Goal: Task Accomplishment & Management: Use online tool/utility

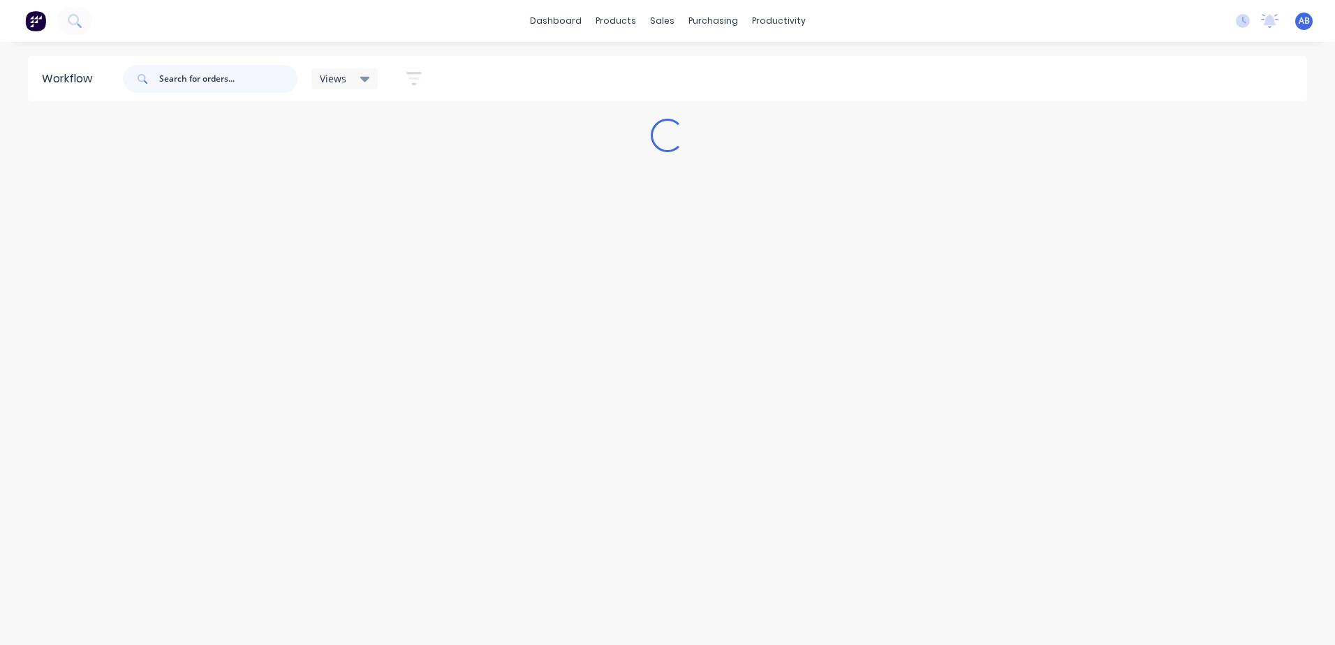
click at [214, 78] on input "text" at bounding box center [228, 79] width 138 height 28
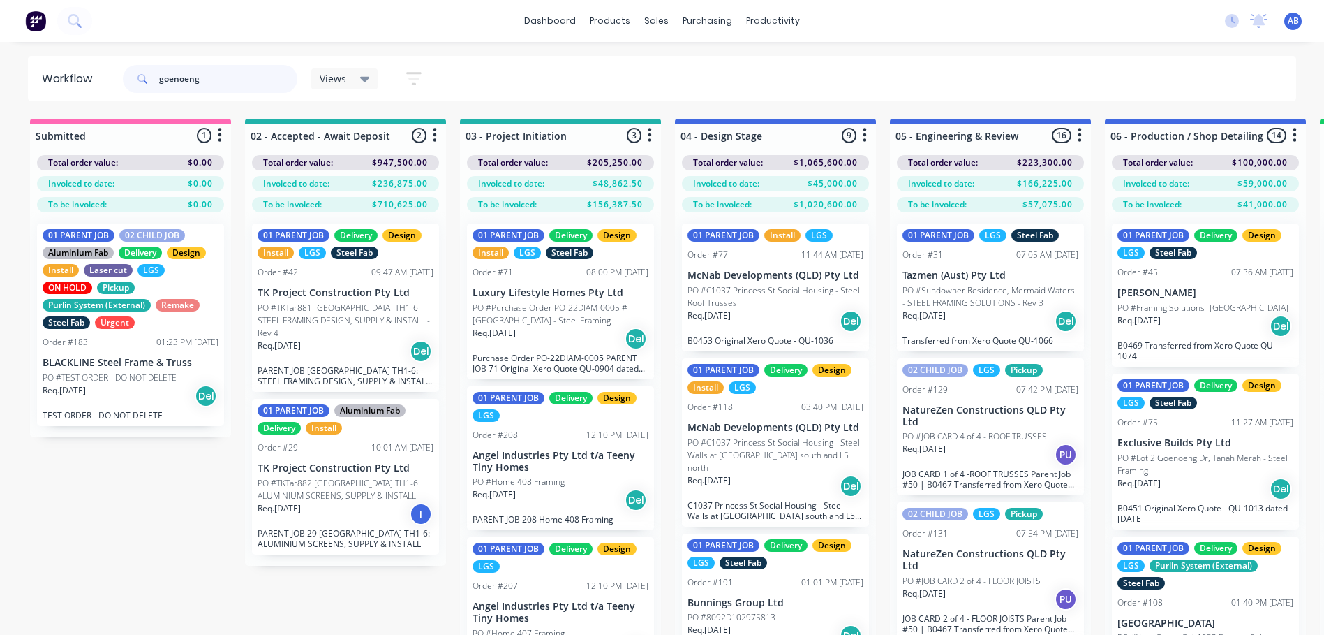
type input "goenoeng"
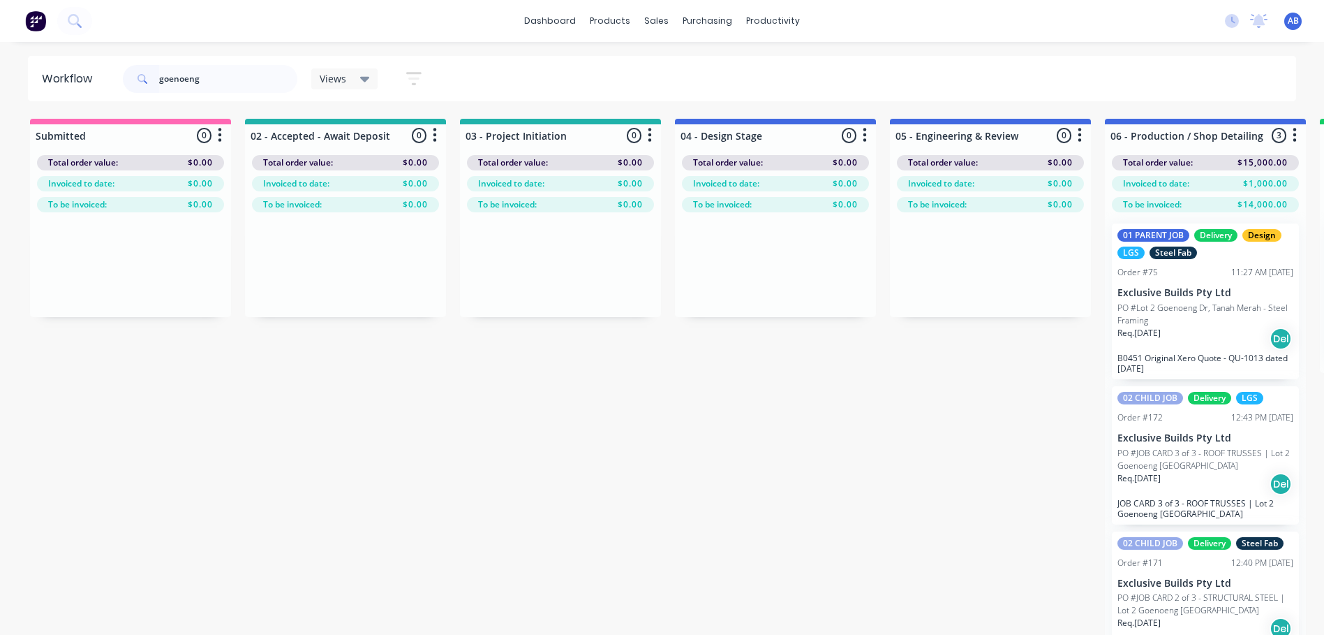
click at [1178, 317] on p "PO #Lot 2 Goenoeng Dr, Tanah Merah - Steel Framing" at bounding box center [1206, 314] width 176 height 25
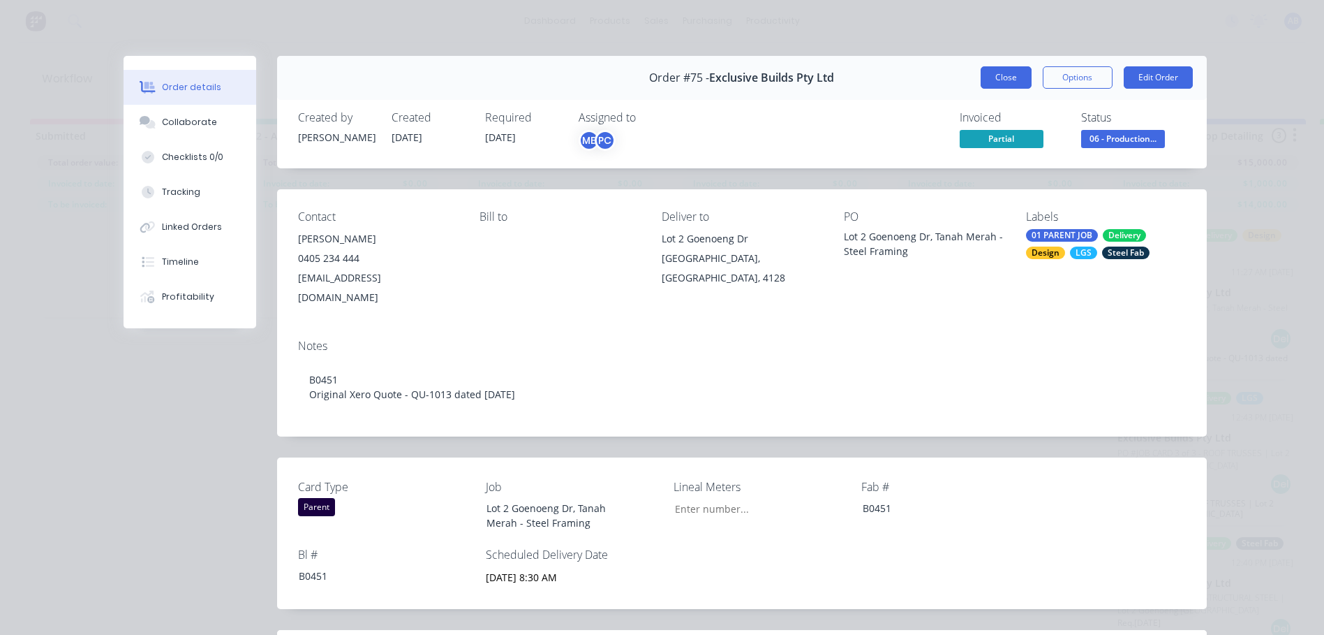
click at [1000, 68] on button "Close" at bounding box center [1006, 77] width 51 height 22
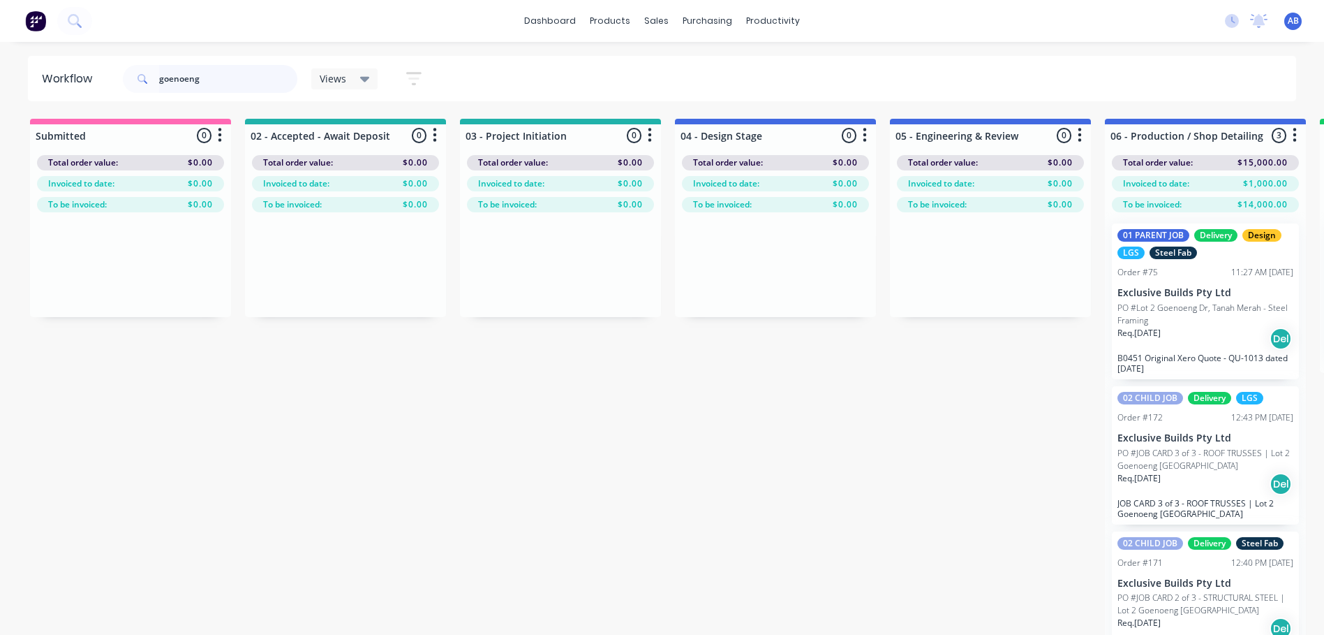
scroll to position [45, 0]
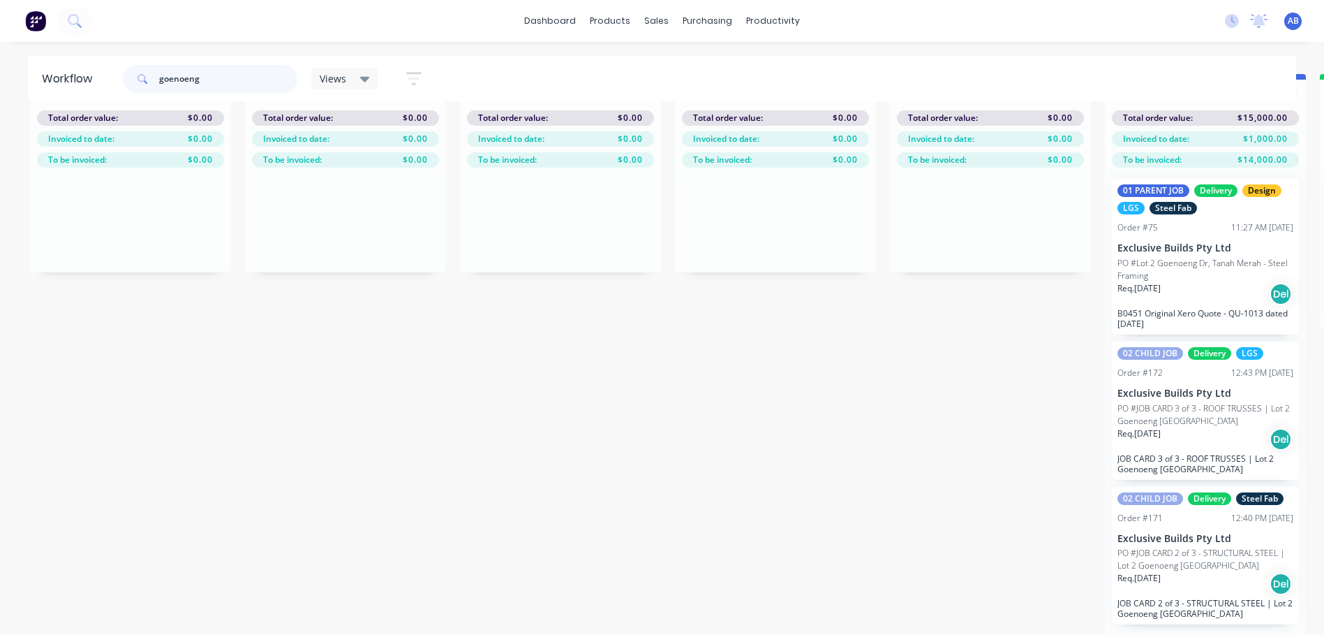
drag, startPoint x: 212, startPoint y: 72, endPoint x: 192, endPoint y: 45, distance: 33.4
click at [117, 75] on header "Workflow goenoeng Views Save new view None (Default) edit 01 - Master View - Al…" at bounding box center [662, 78] width 1269 height 45
click at [771, 22] on div "productivity" at bounding box center [773, 20] width 68 height 21
click at [555, 20] on link "dashboard" at bounding box center [550, 20] width 66 height 21
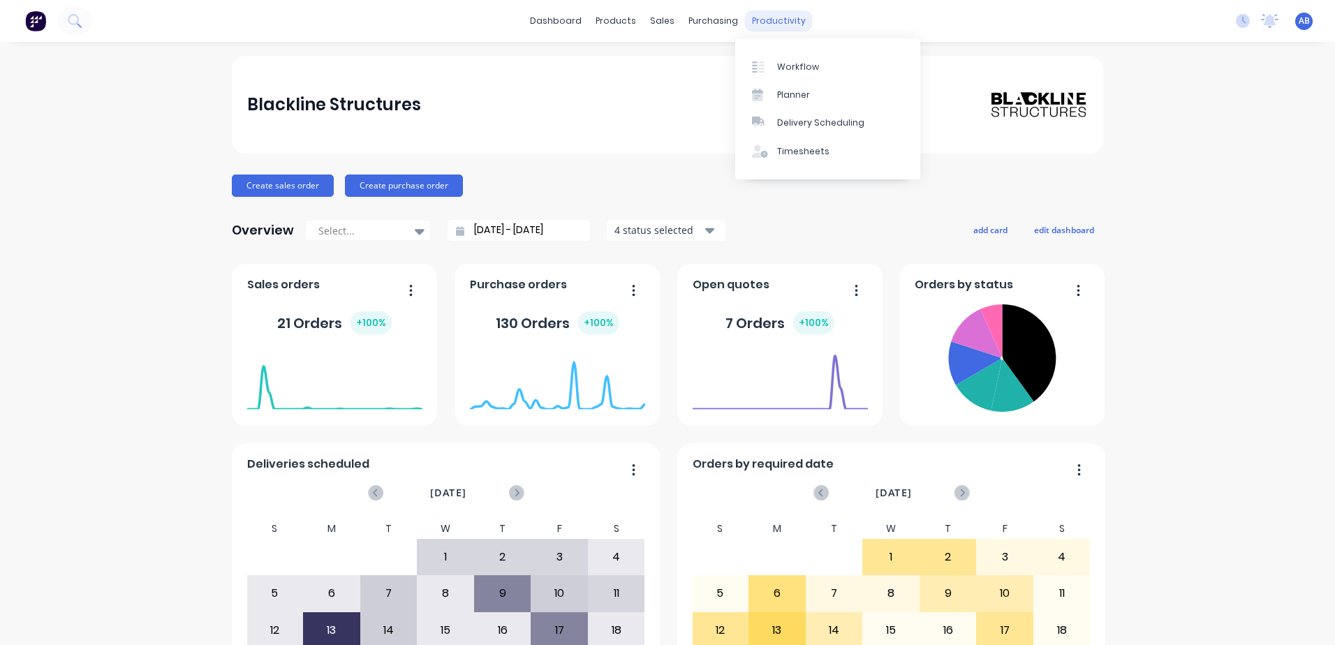
click at [773, 24] on div "productivity" at bounding box center [779, 20] width 68 height 21
click at [783, 70] on div "Workflow" at bounding box center [798, 67] width 42 height 13
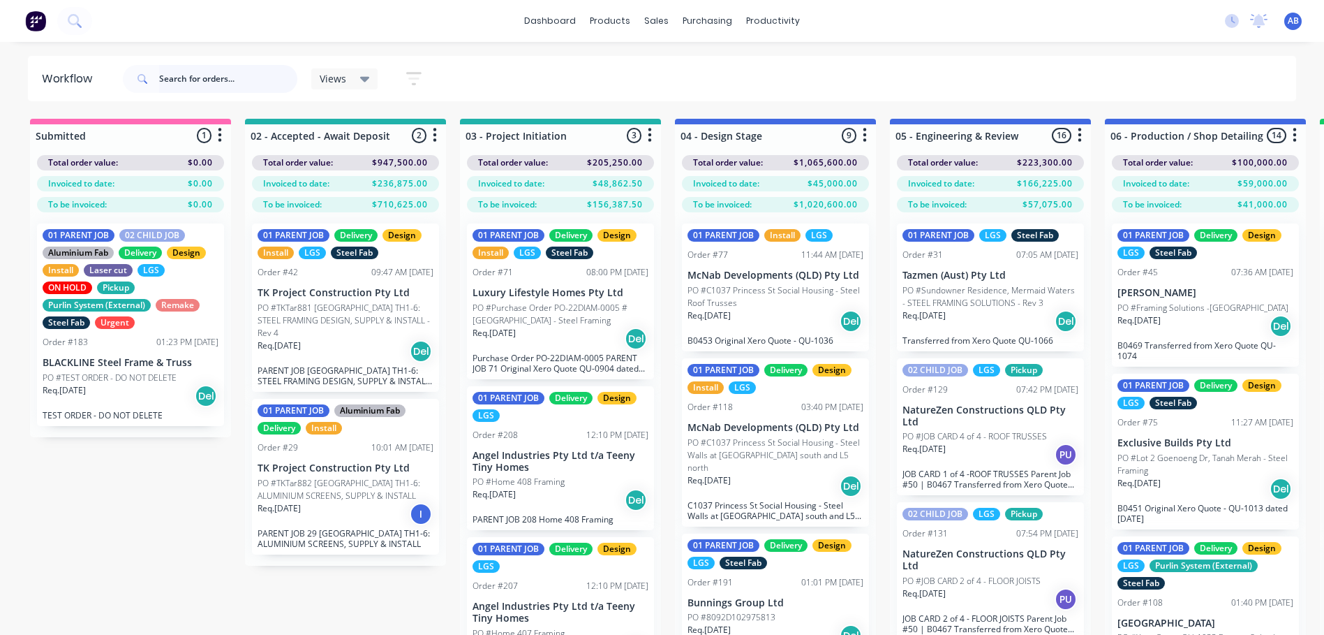
click at [195, 82] on input "text" at bounding box center [228, 79] width 138 height 28
type input "450"
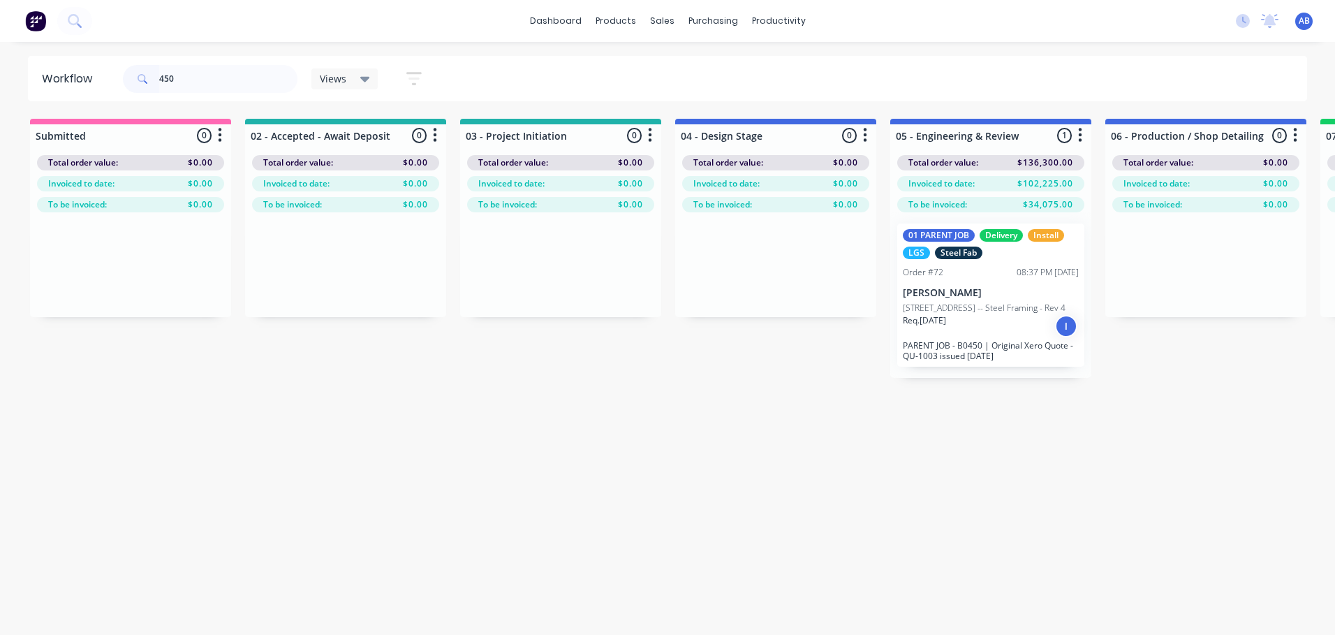
click at [1023, 336] on div "Req. [DATE] I" at bounding box center [991, 326] width 176 height 24
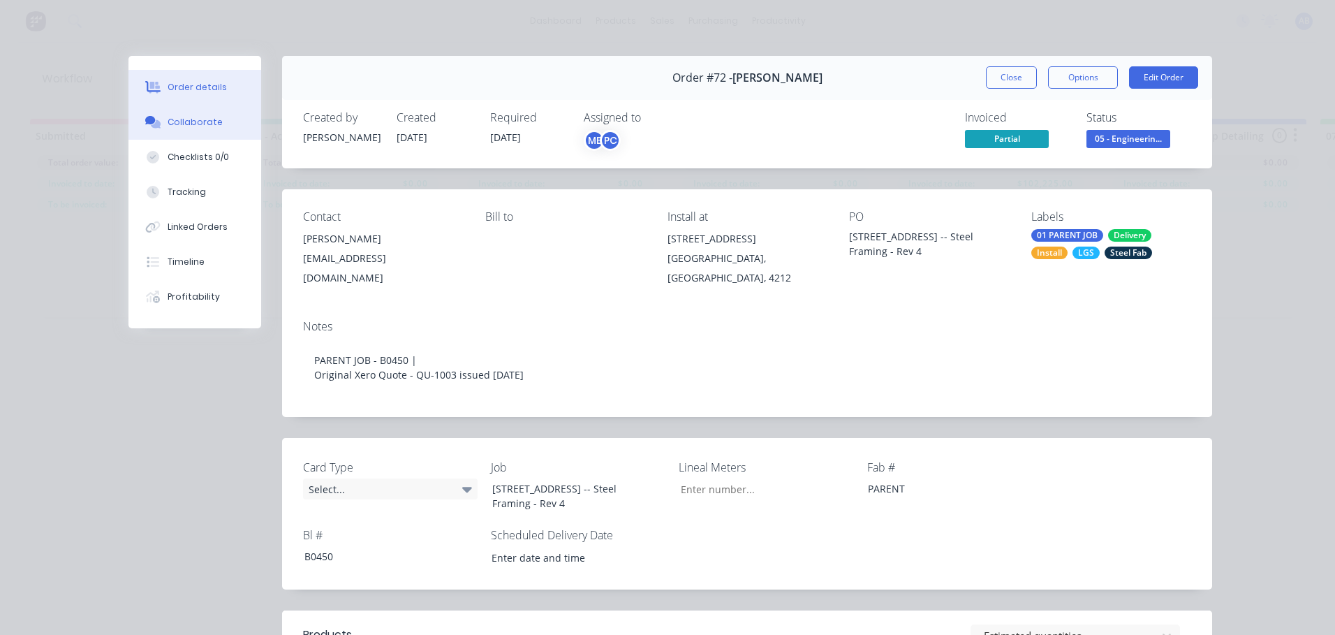
click at [188, 111] on button "Collaborate" at bounding box center [194, 122] width 133 height 35
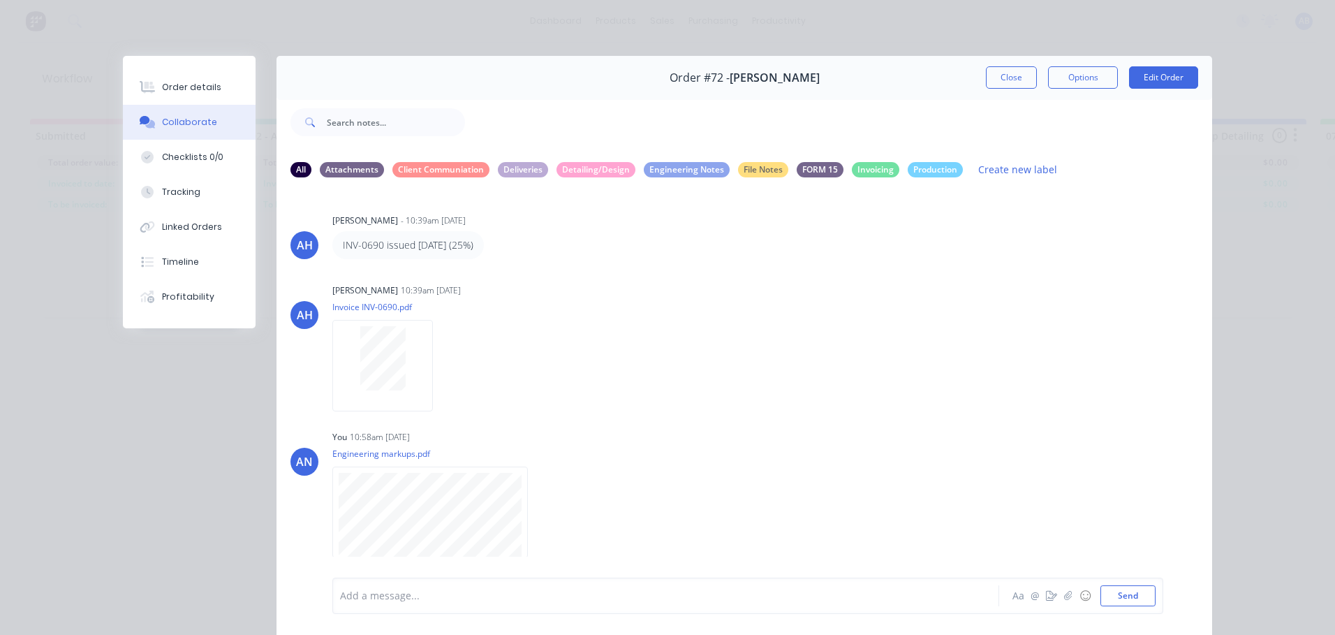
click at [1002, 79] on button "Close" at bounding box center [1011, 77] width 51 height 22
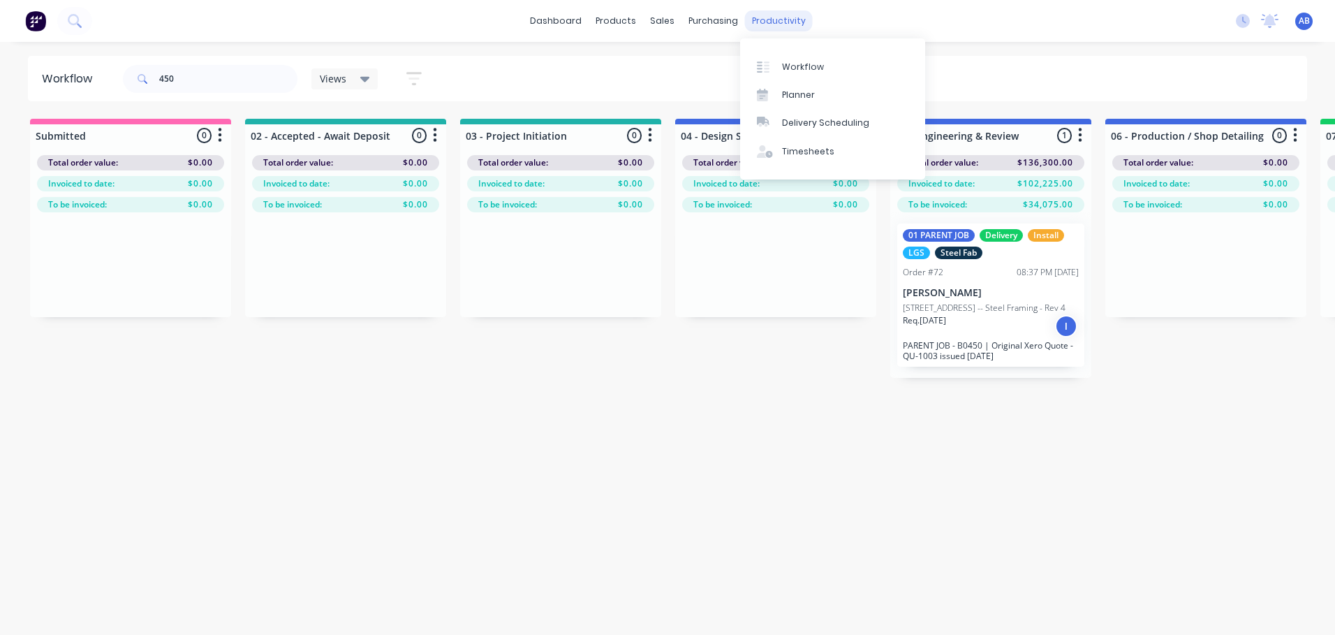
click at [782, 27] on div "productivity" at bounding box center [779, 20] width 68 height 21
click at [787, 89] on div "Planner" at bounding box center [798, 95] width 33 height 13
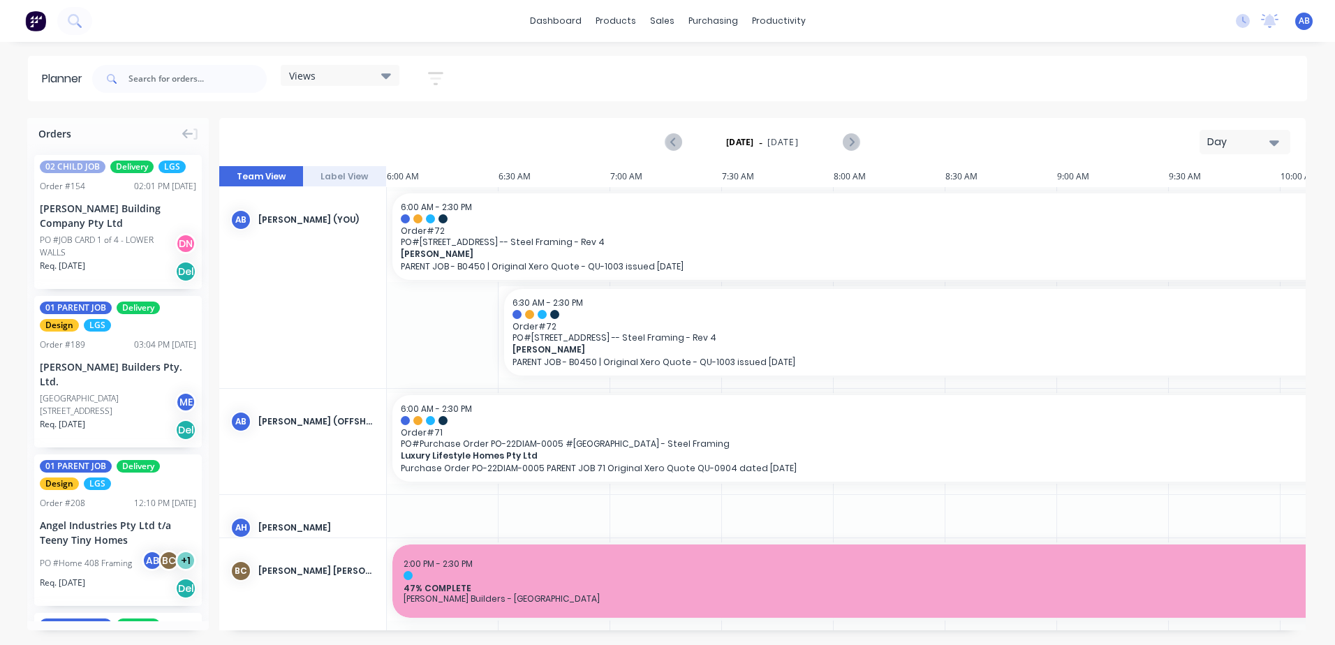
scroll to position [0, 986]
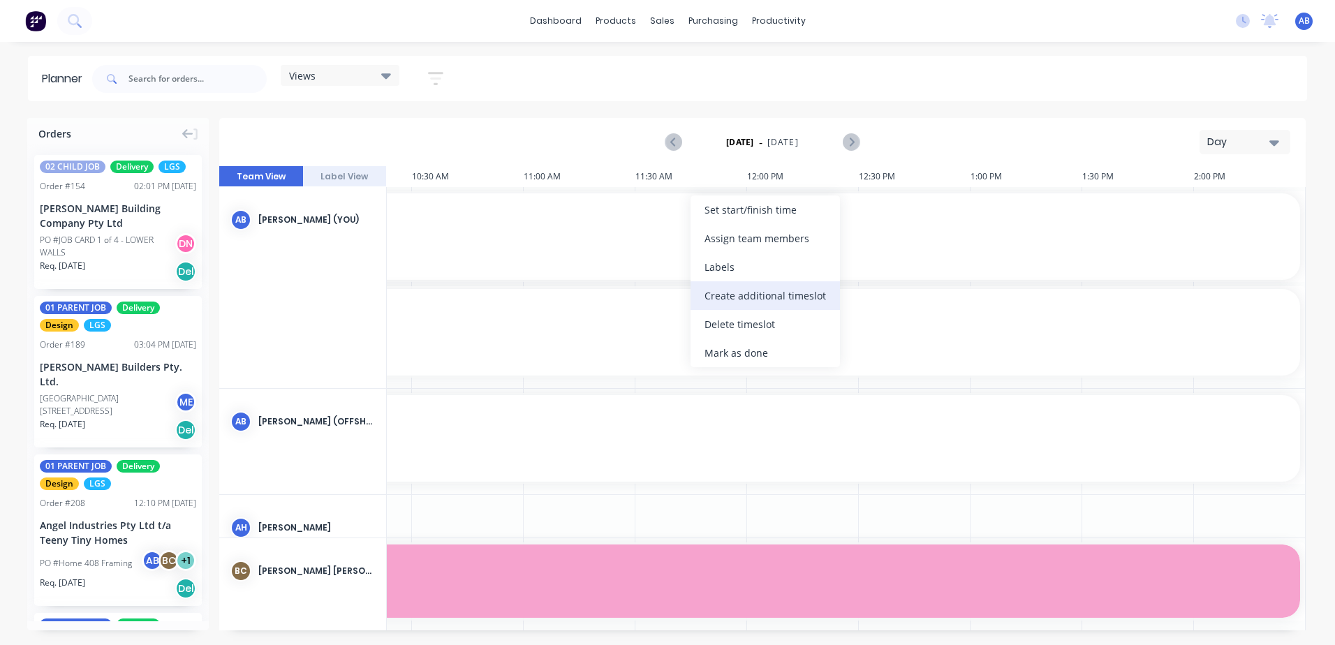
click at [722, 295] on div "Create additional timeslot" at bounding box center [764, 295] width 149 height 29
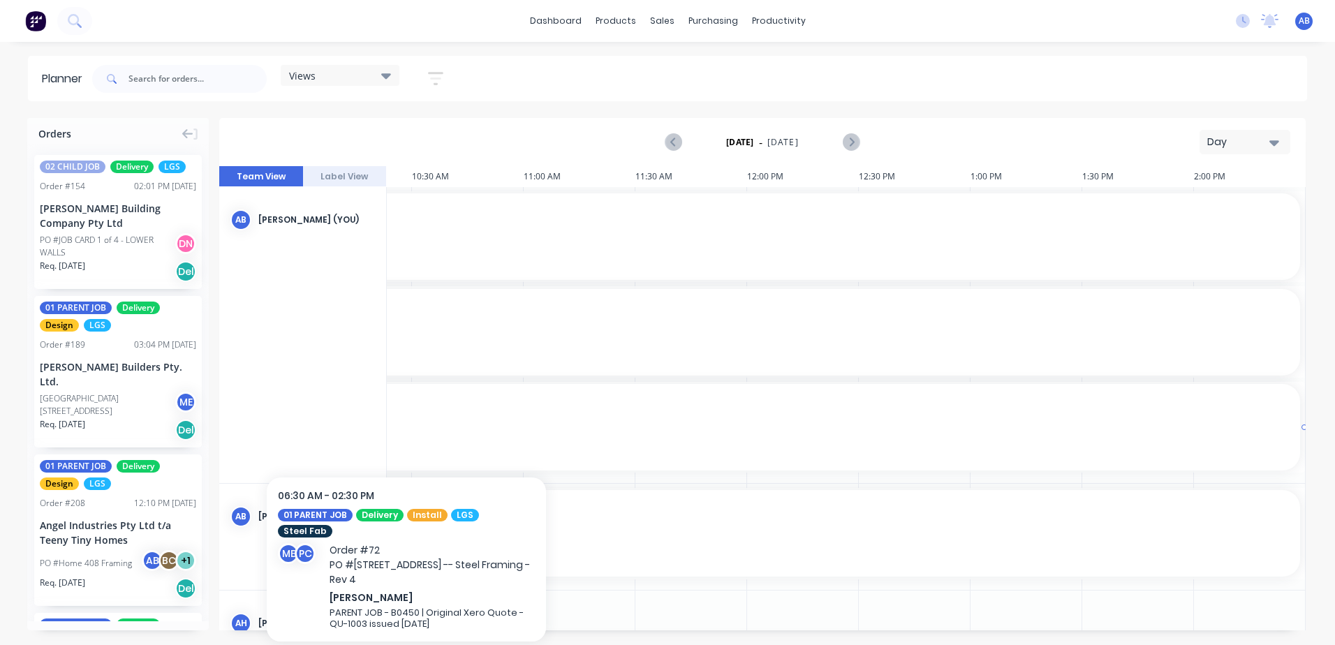
click at [423, 424] on span "Order # 72" at bounding box center [411, 421] width 1759 height 10
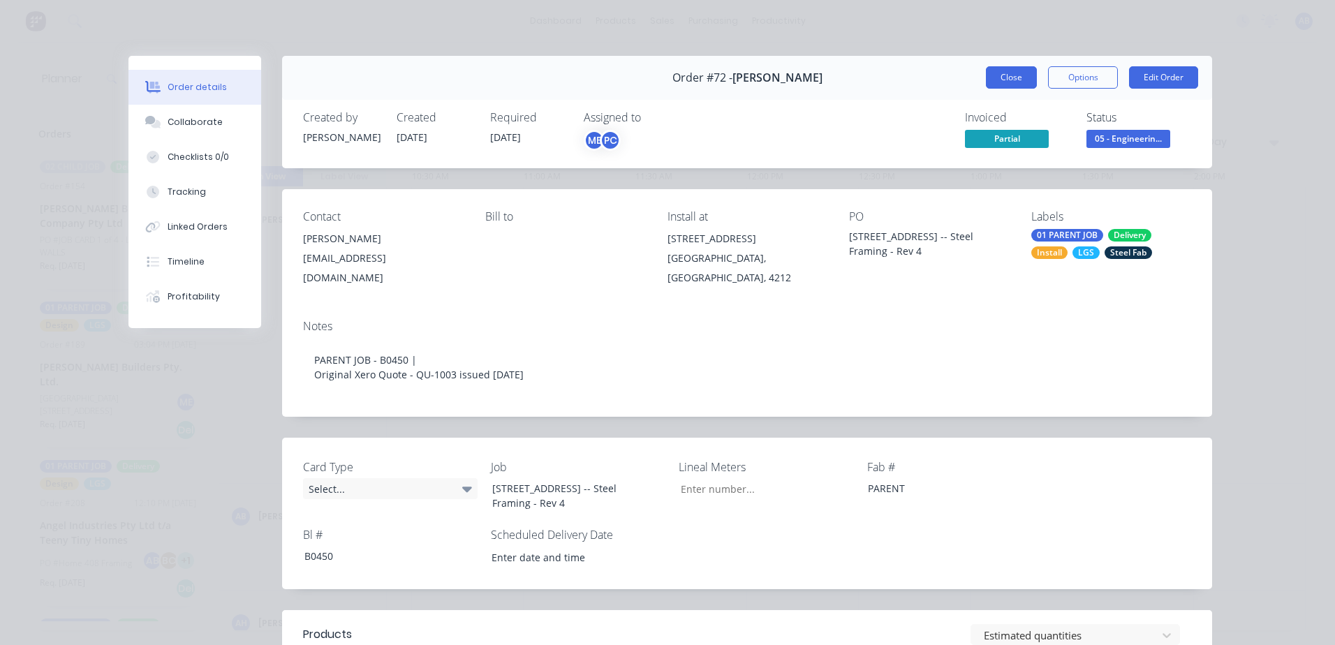
click at [986, 75] on button "Close" at bounding box center [1011, 77] width 51 height 22
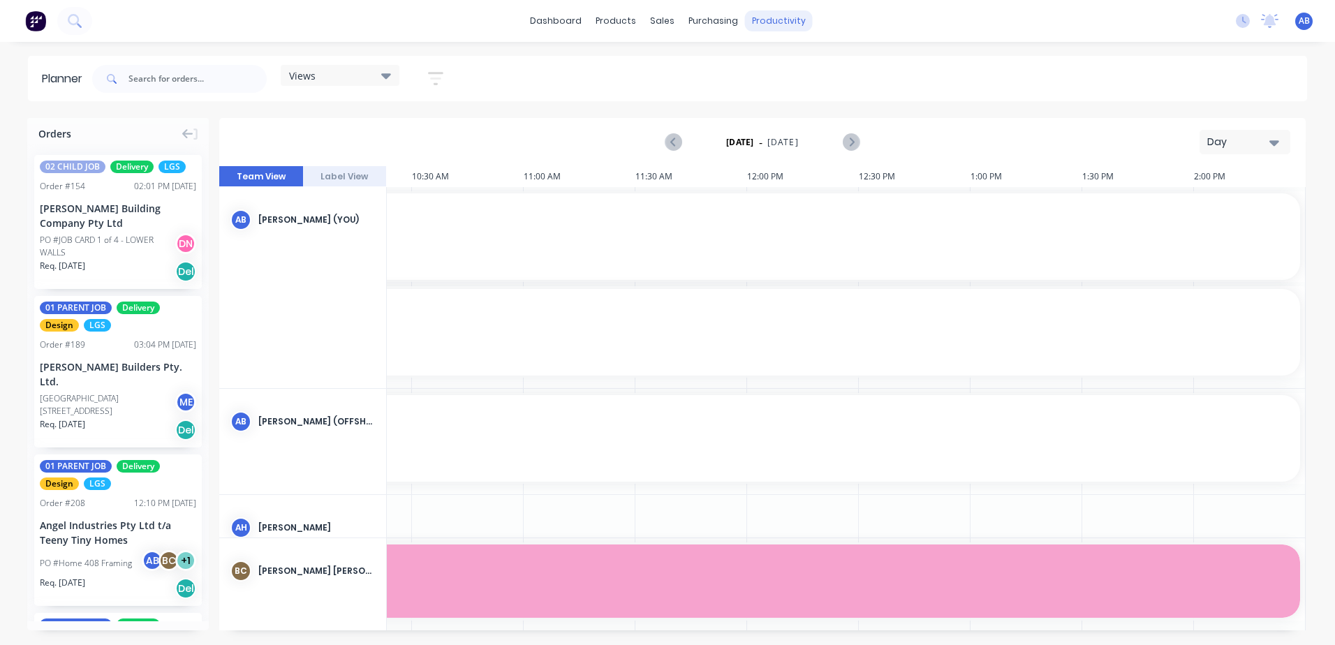
click at [766, 30] on div "productivity" at bounding box center [779, 20] width 68 height 21
drag, startPoint x: 145, startPoint y: 121, endPoint x: 133, endPoint y: 134, distance: 18.3
click at [133, 134] on div "Orders" at bounding box center [117, 131] width 181 height 26
click at [439, 77] on icon "button" at bounding box center [435, 78] width 11 height 2
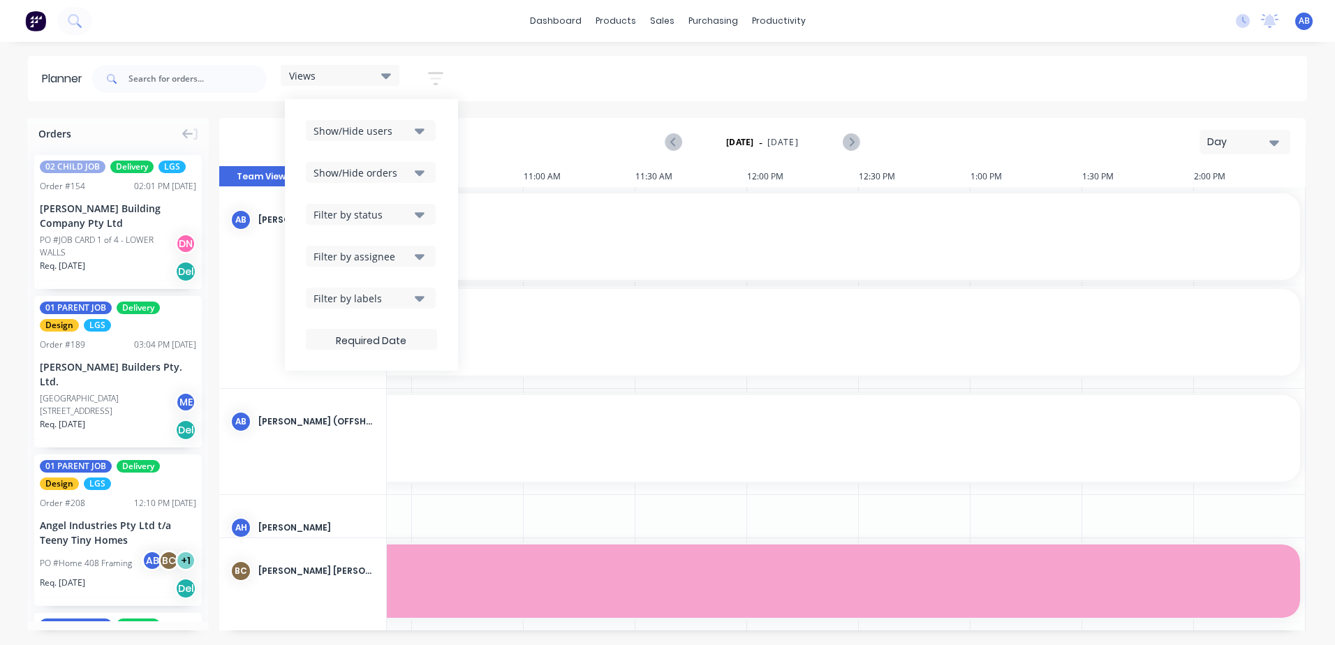
click at [216, 257] on div "Orders 02 CHILD JOB Delivery LGS Order # 154 02:01 PM [DATE] [PERSON_NAME] Buil…" at bounding box center [667, 381] width 1335 height 526
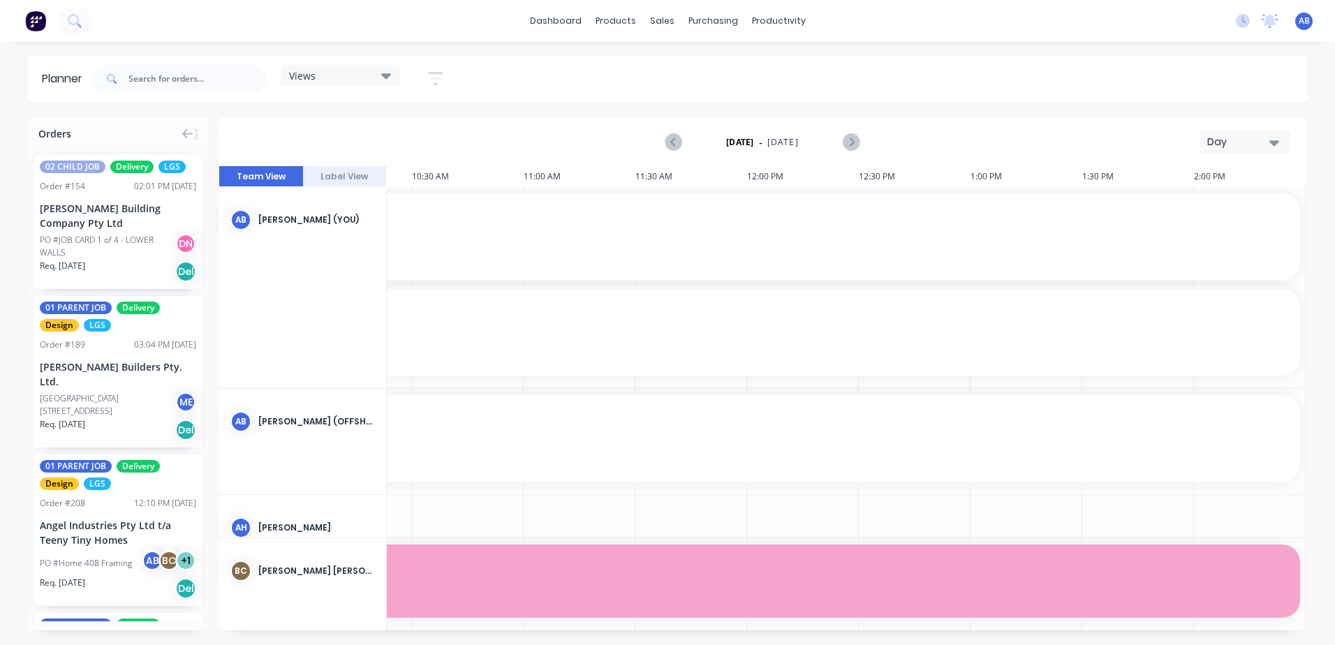
drag, startPoint x: 268, startPoint y: 246, endPoint x: 510, endPoint y: 235, distance: 241.8
click at [510, 235] on span "Order # 72" at bounding box center [356, 230] width 1871 height 10
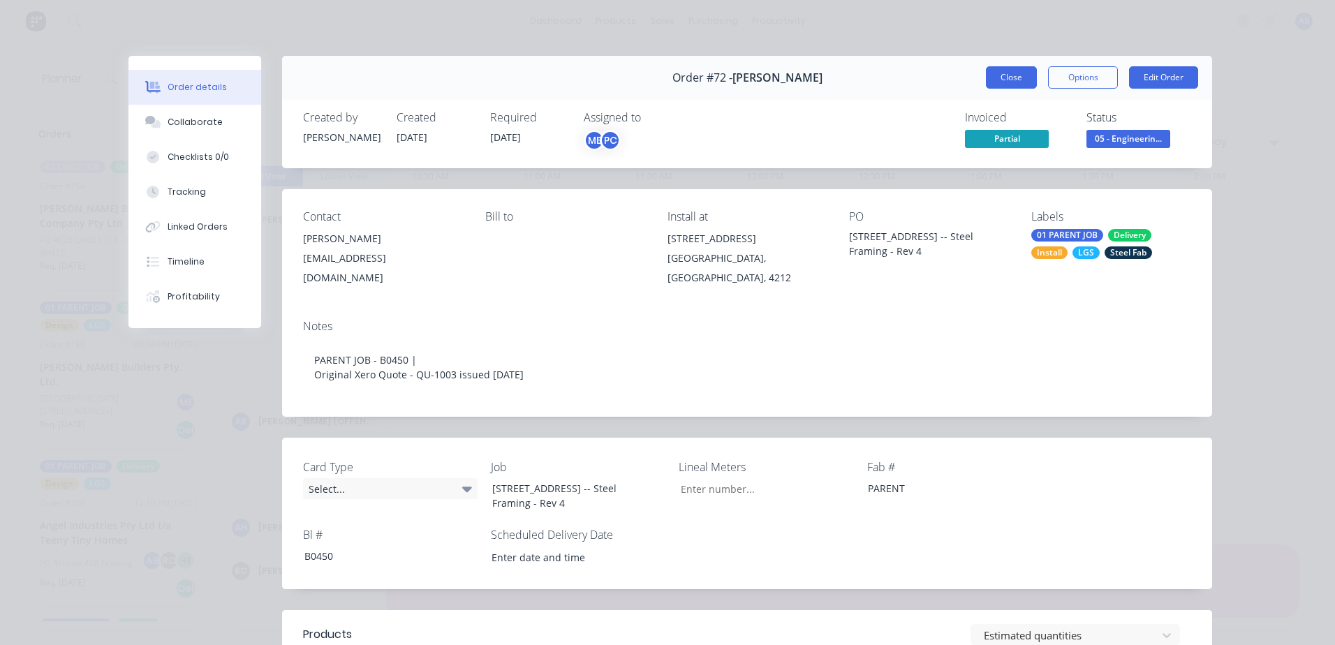
click at [1027, 81] on button "Close" at bounding box center [1011, 77] width 51 height 22
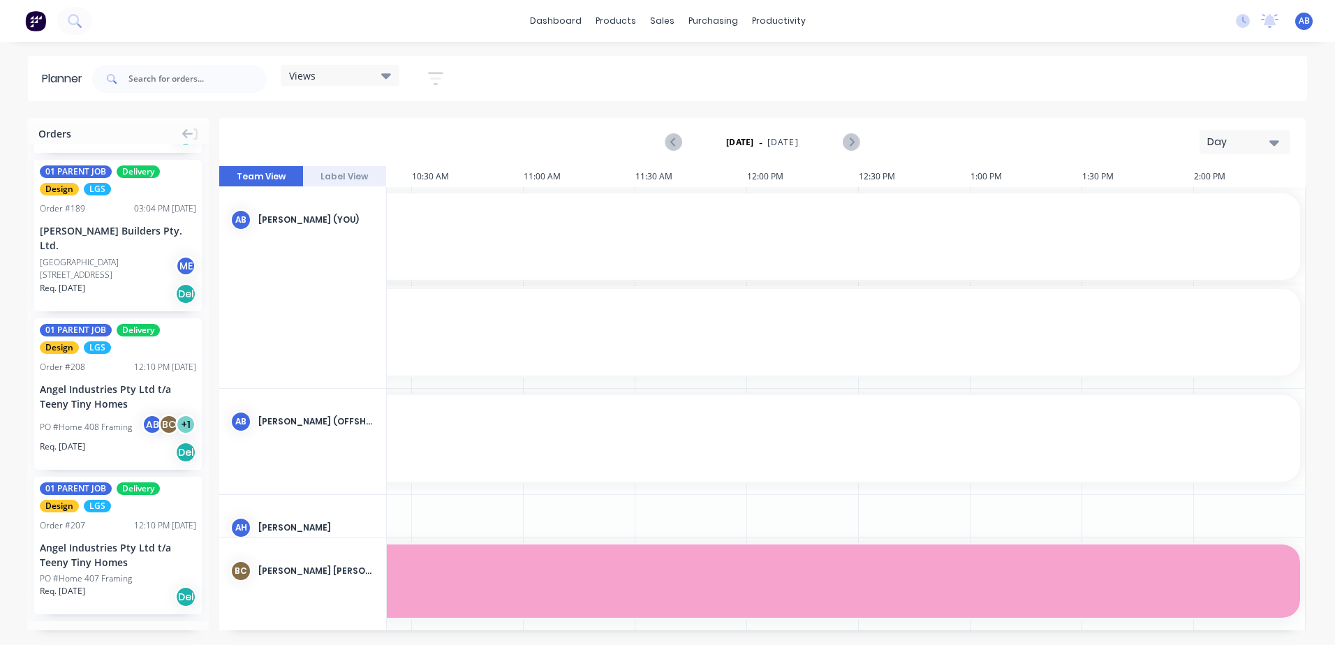
scroll to position [0, 0]
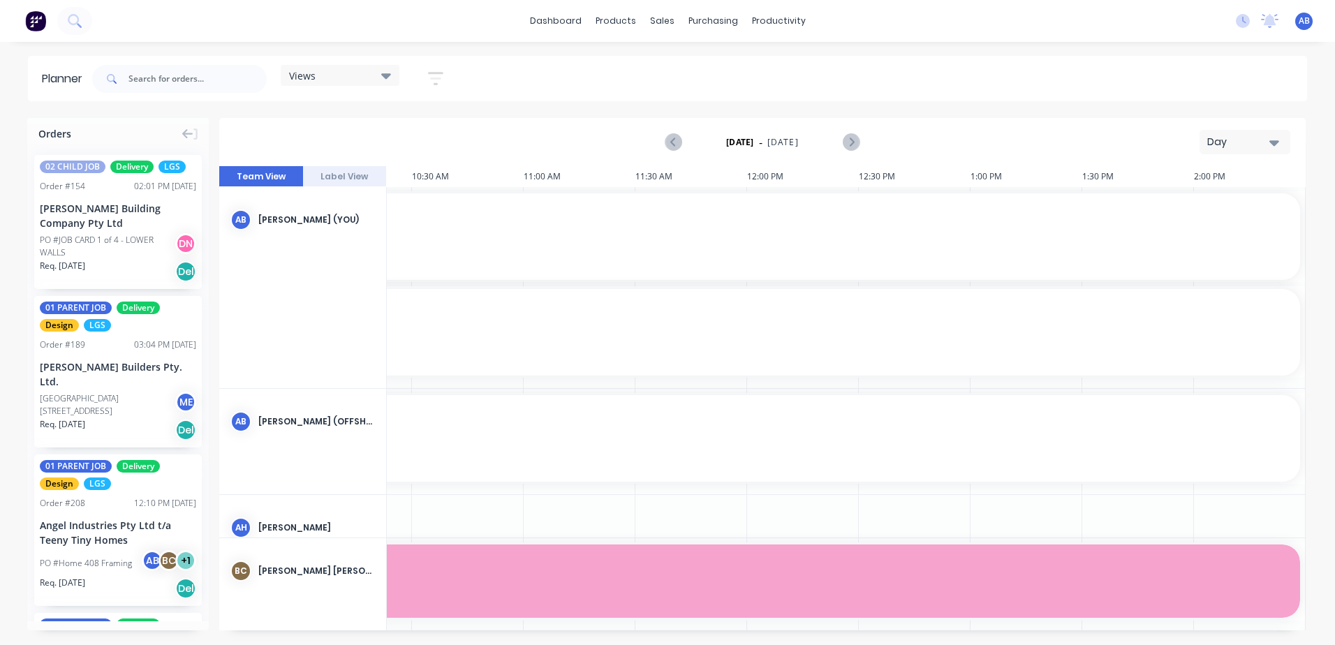
click at [433, 233] on span "Order # 72" at bounding box center [356, 230] width 1871 height 10
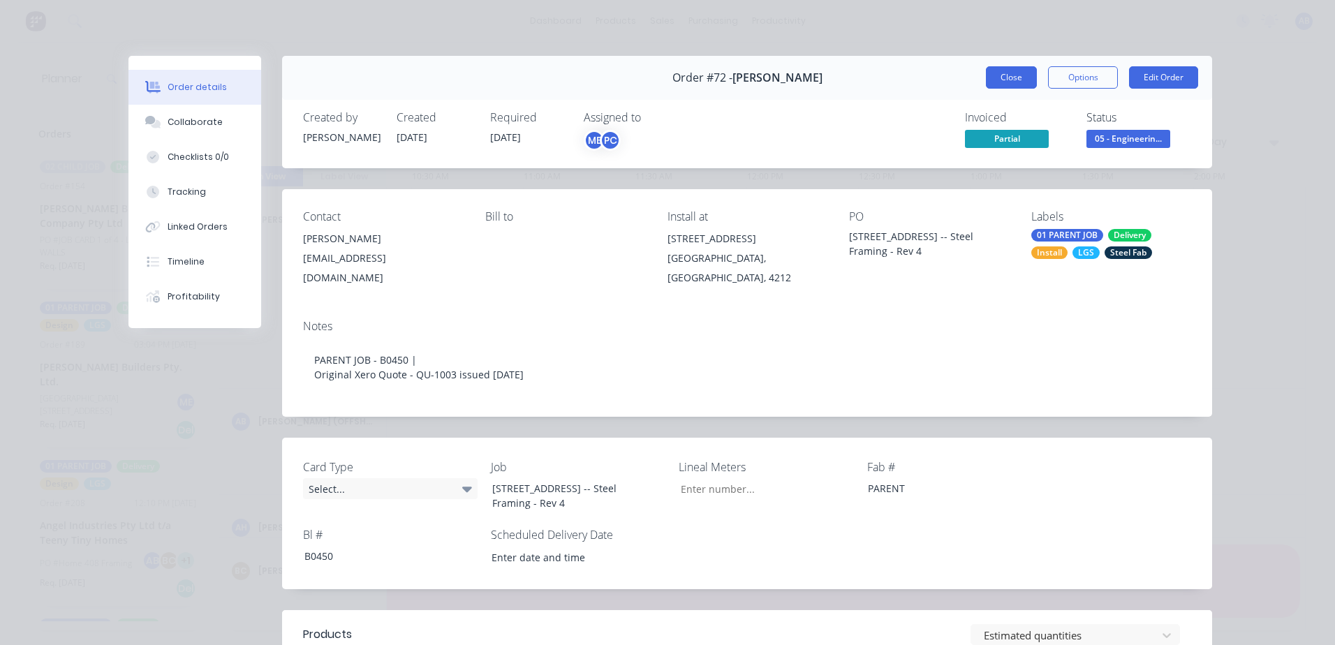
click at [1009, 77] on button "Close" at bounding box center [1011, 77] width 51 height 22
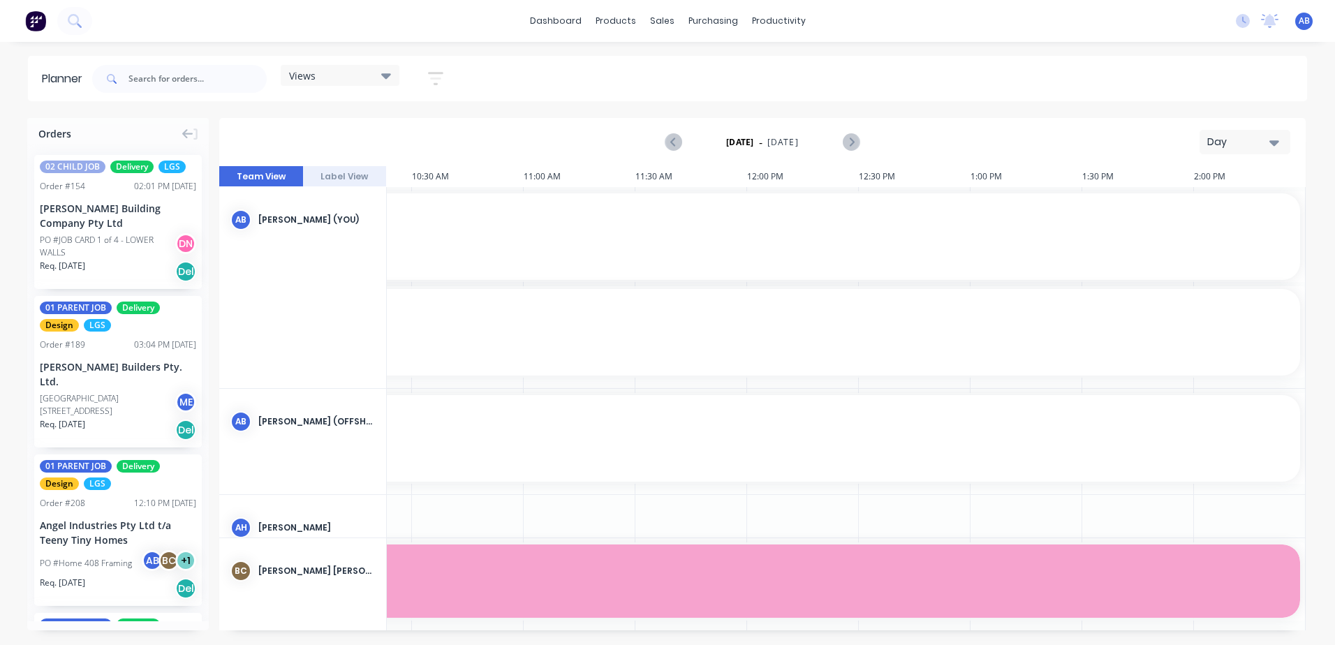
click at [344, 180] on button "Label View" at bounding box center [345, 176] width 84 height 21
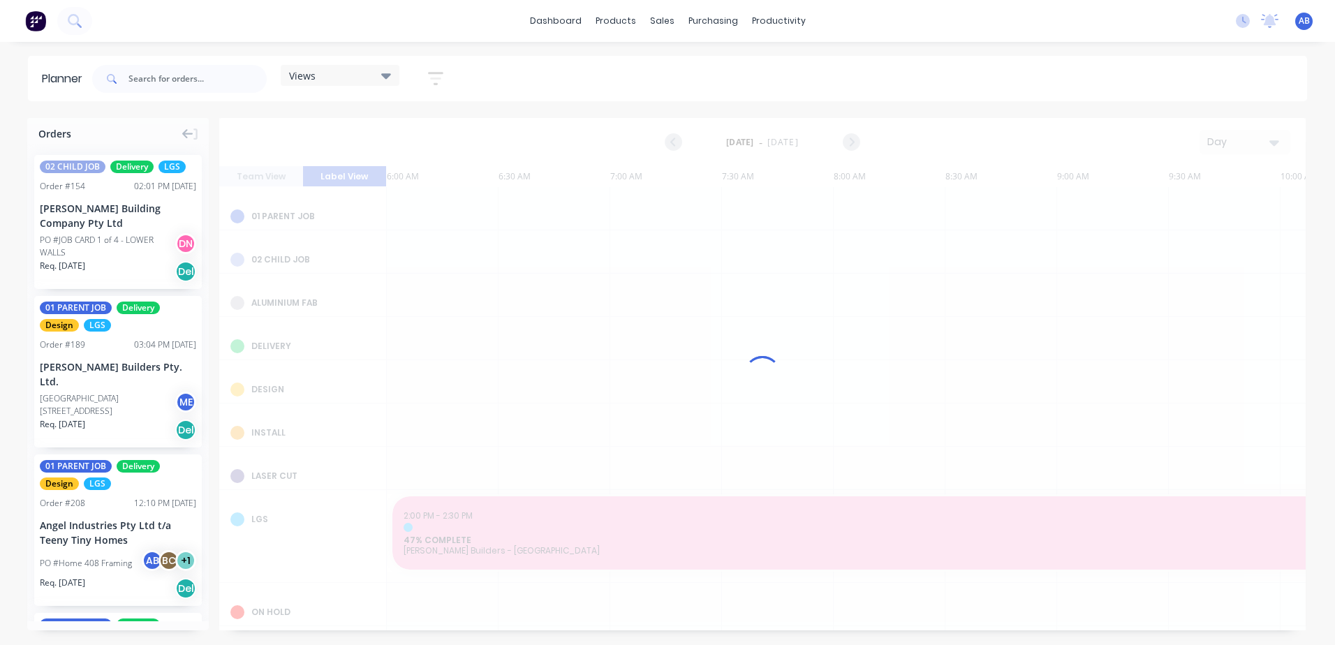
scroll to position [0, 986]
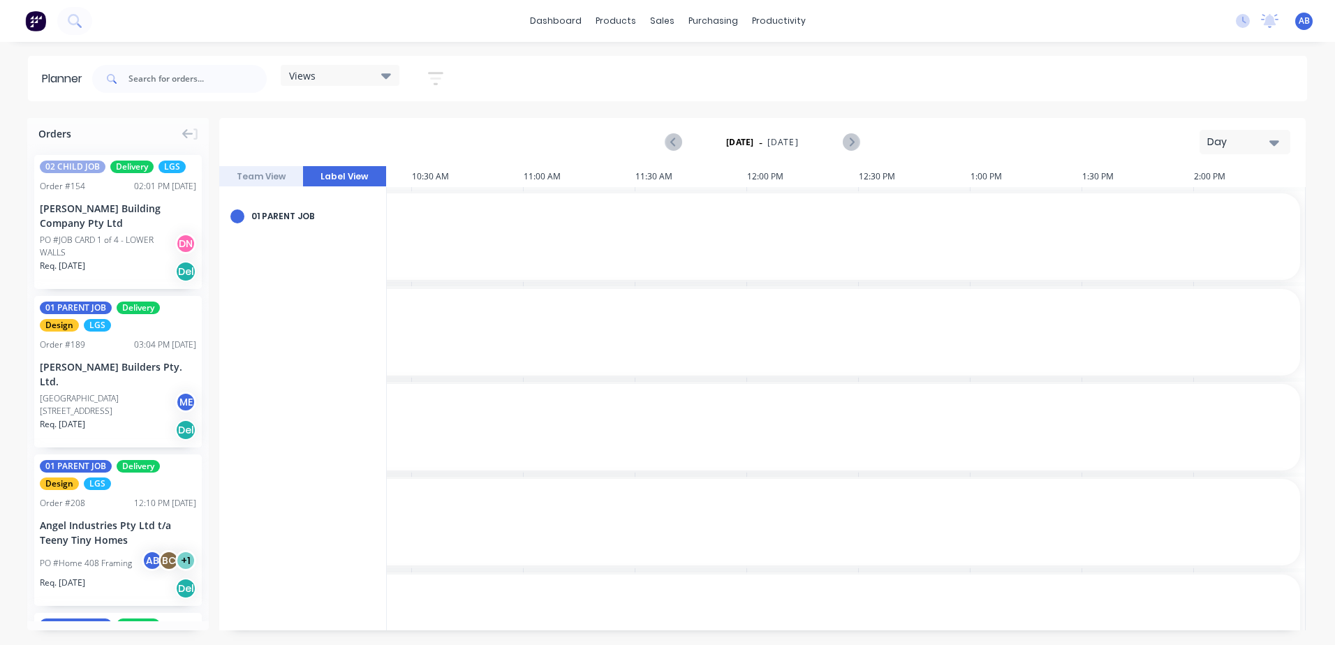
click at [474, 220] on div at bounding box center [356, 218] width 1871 height 9
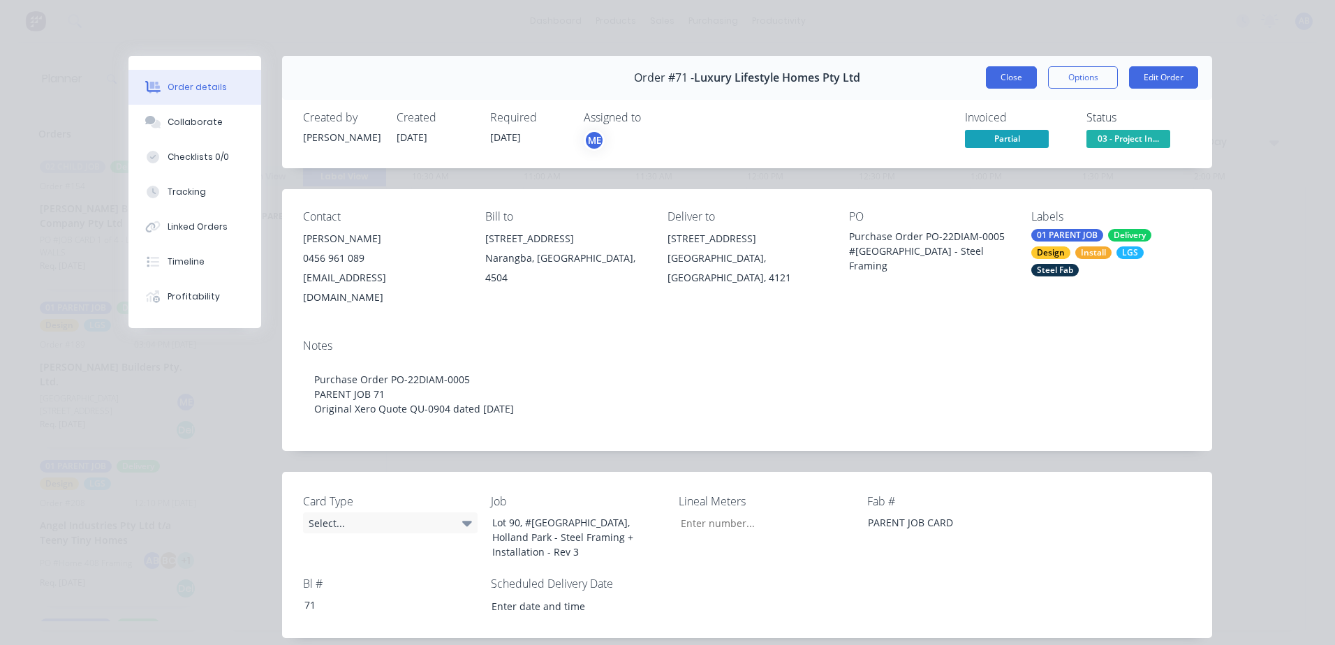
click at [1009, 84] on button "Close" at bounding box center [1011, 77] width 51 height 22
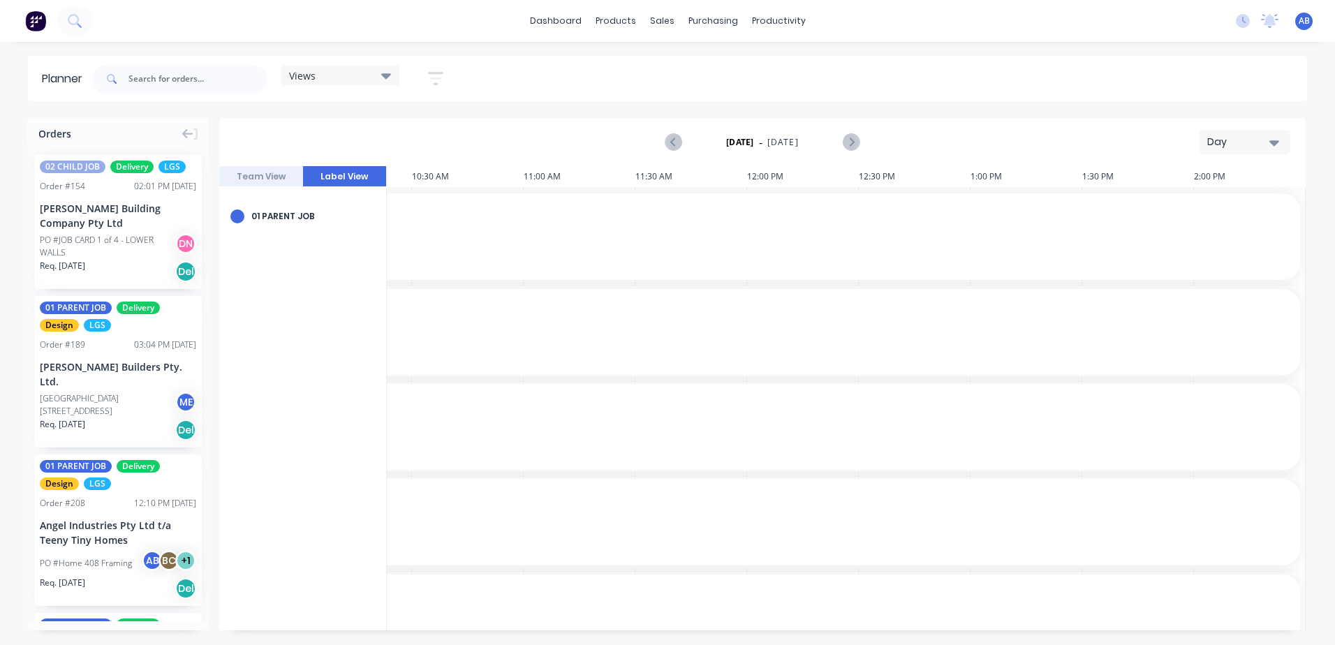
click at [198, 117] on div "Planner Views Save new view None (Default) edit DESIGN TEAM (INTERNAL) edit ENG…" at bounding box center [667, 350] width 1335 height 588
click at [258, 178] on button "Team View" at bounding box center [261, 176] width 84 height 21
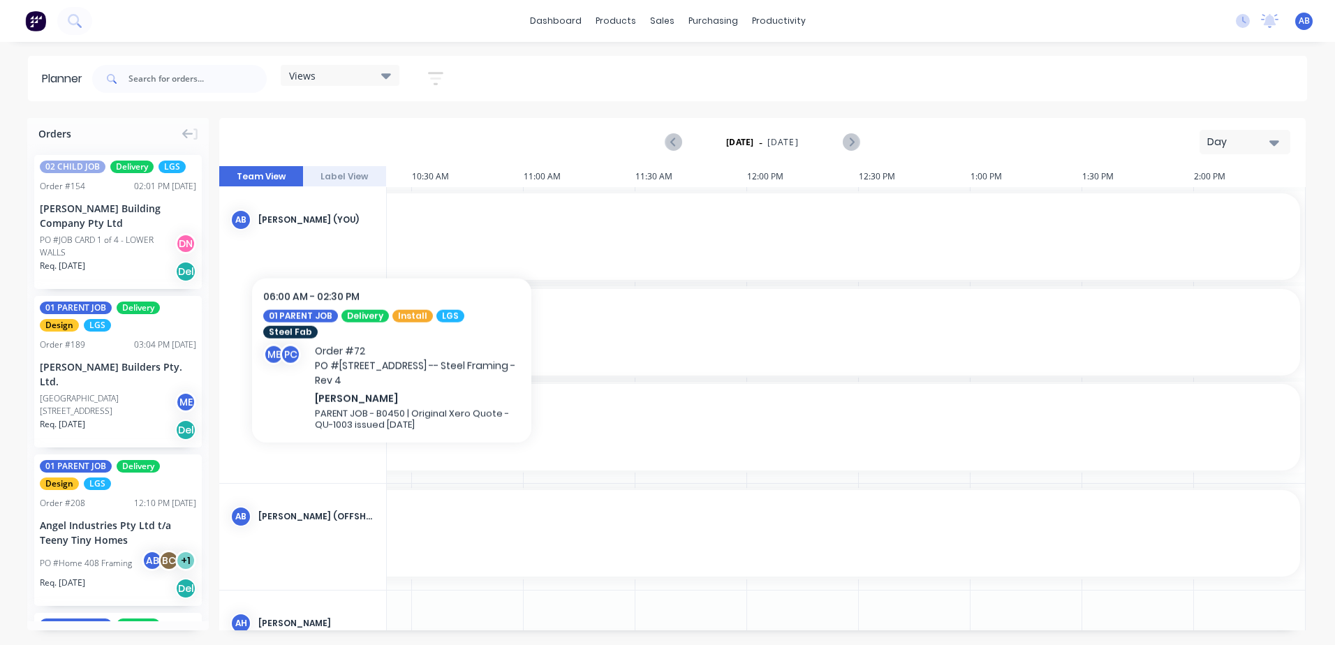
click at [354, 239] on div "AB April [PERSON_NAME] (You)" at bounding box center [302, 220] width 167 height 66
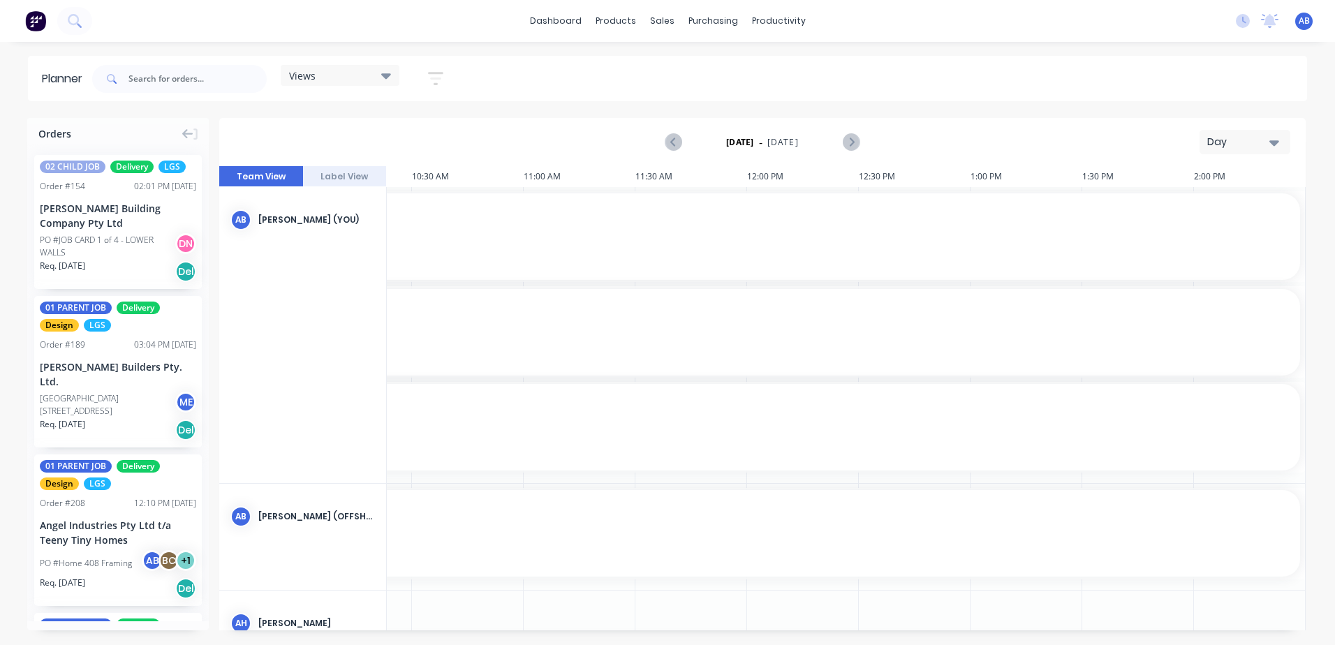
click at [354, 239] on div "AB April [PERSON_NAME] (You)" at bounding box center [302, 220] width 167 height 66
click at [430, 230] on span "Order # 72" at bounding box center [356, 230] width 1871 height 10
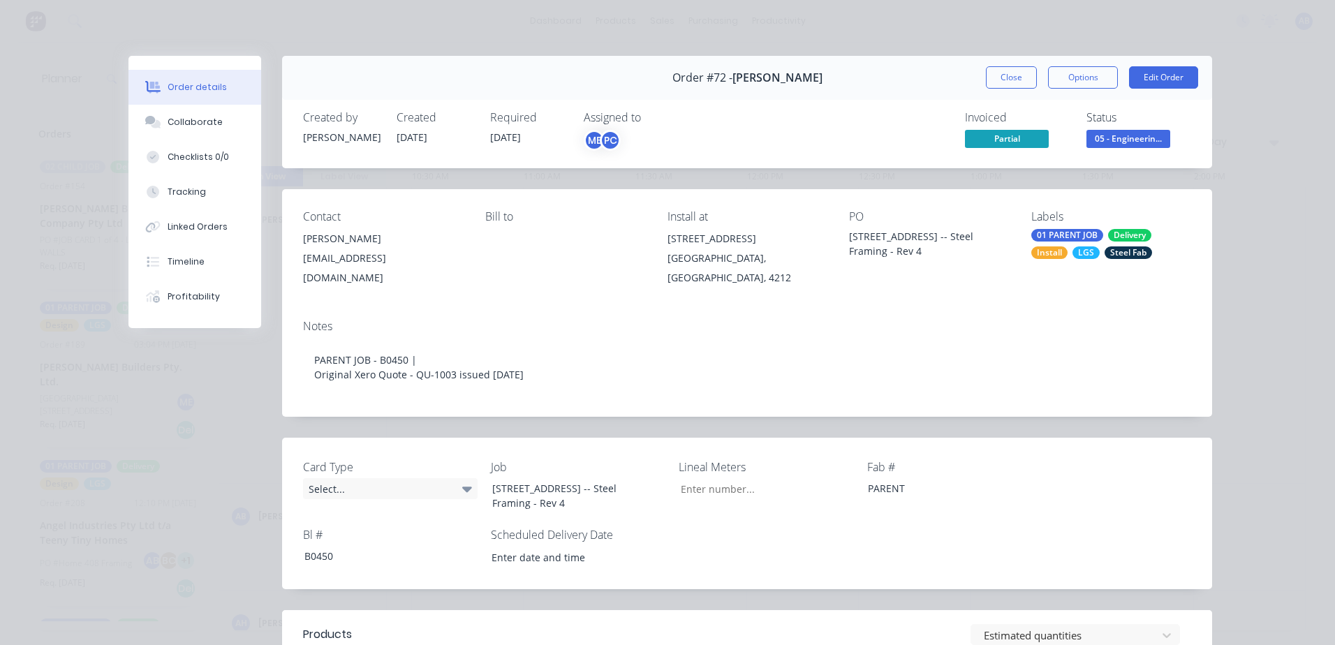
click at [978, 74] on div "Order #72 - [PERSON_NAME] Close Options Edit Order" at bounding box center [747, 78] width 930 height 44
click at [978, 76] on div "Order #72 - [PERSON_NAME] Close Options Edit Order" at bounding box center [747, 78] width 930 height 44
click at [991, 87] on button "Close" at bounding box center [1011, 77] width 51 height 22
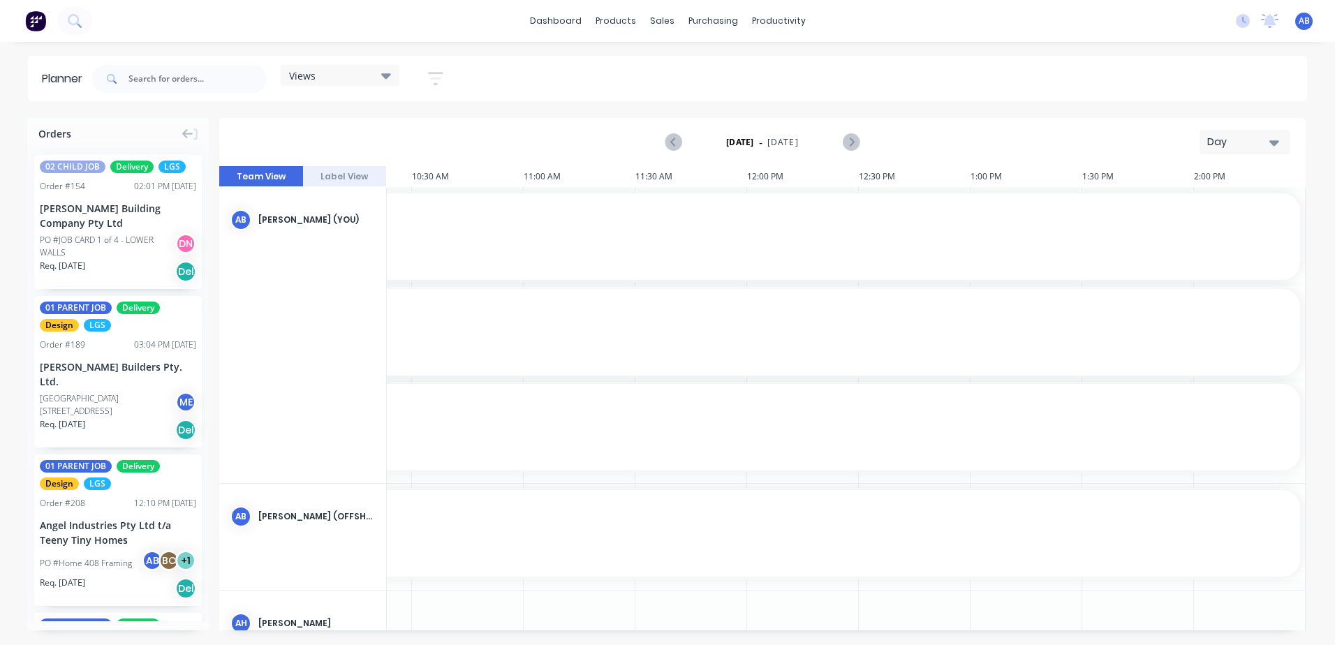
click at [1252, 143] on div "Day" at bounding box center [1239, 142] width 64 height 15
click at [1217, 209] on div "Week" at bounding box center [1219, 207] width 138 height 28
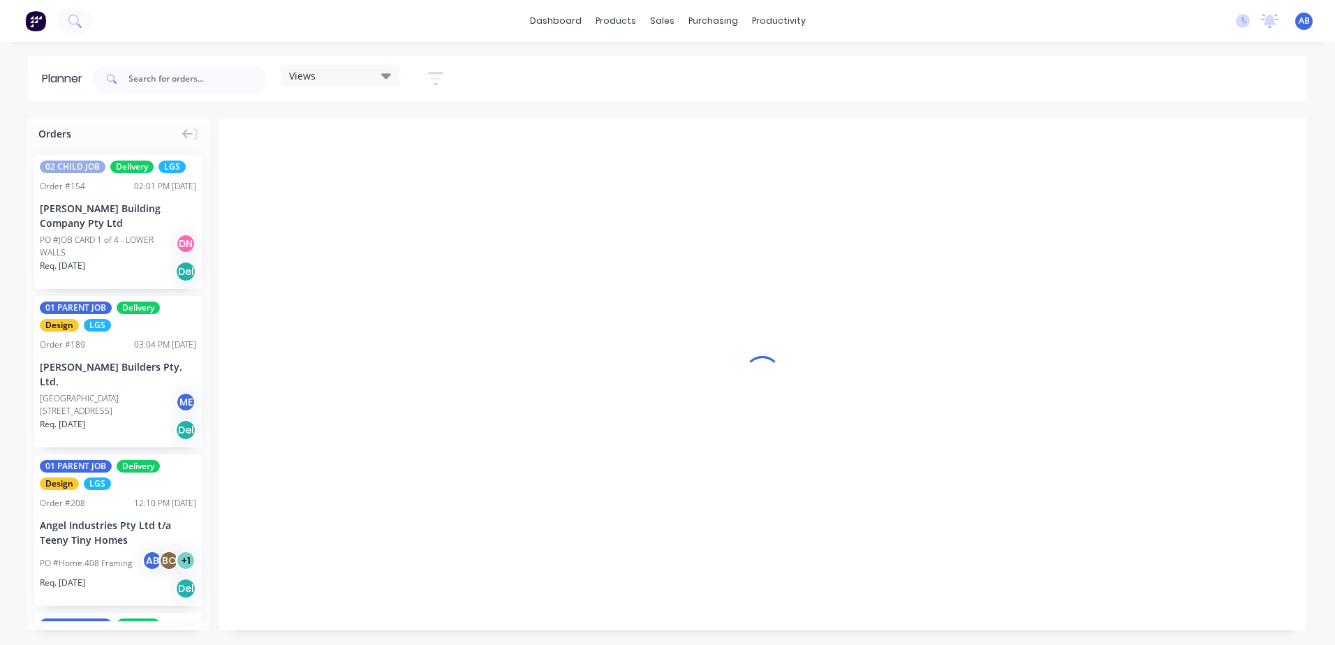
scroll to position [0, 1]
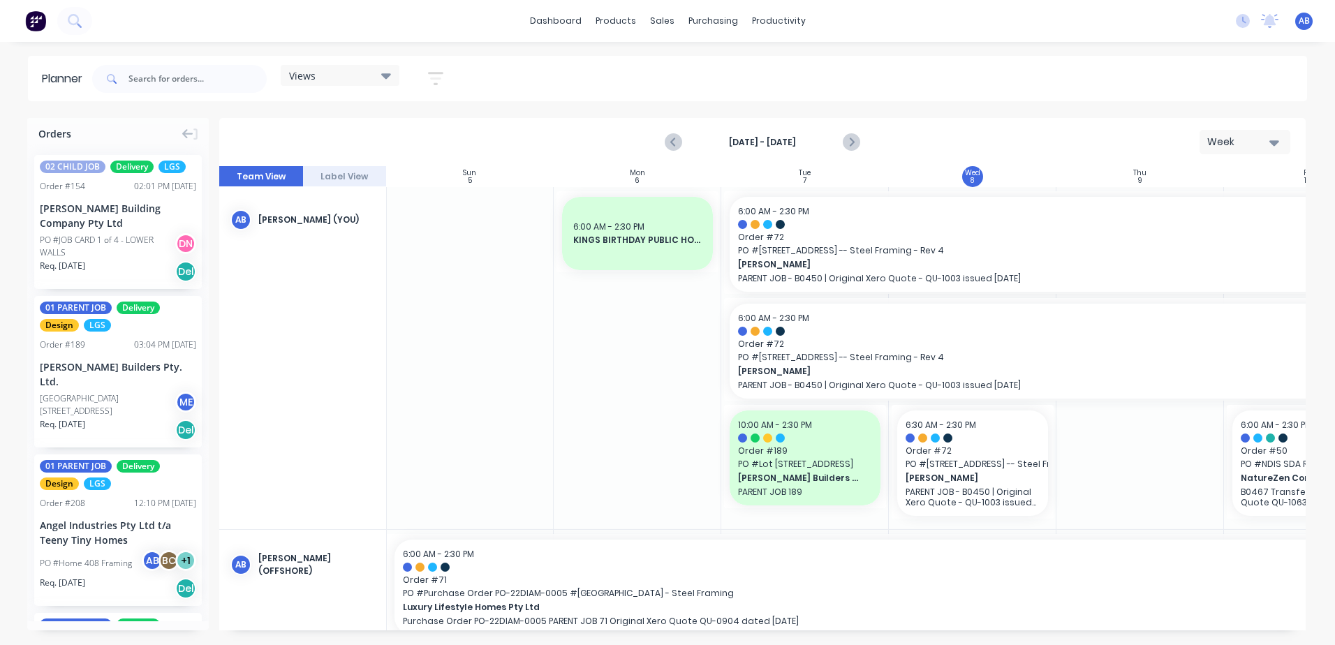
click at [1114, 442] on div at bounding box center [1140, 358] width 168 height 342
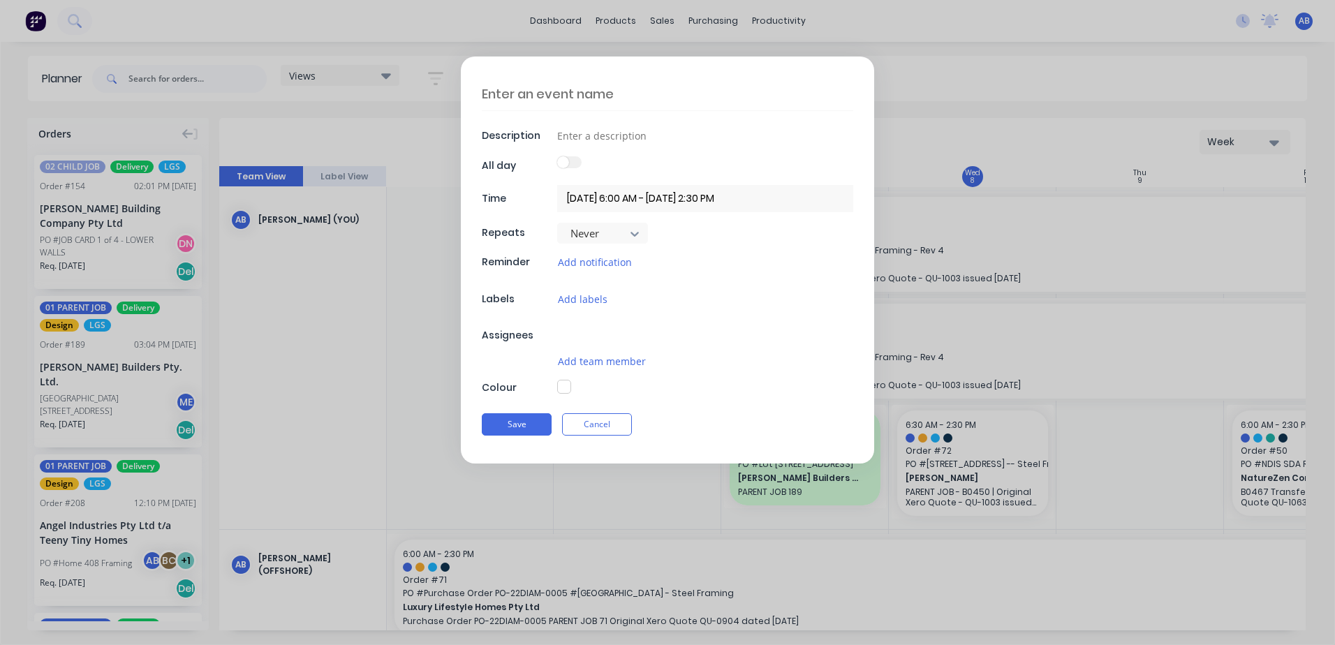
type textarea "x"
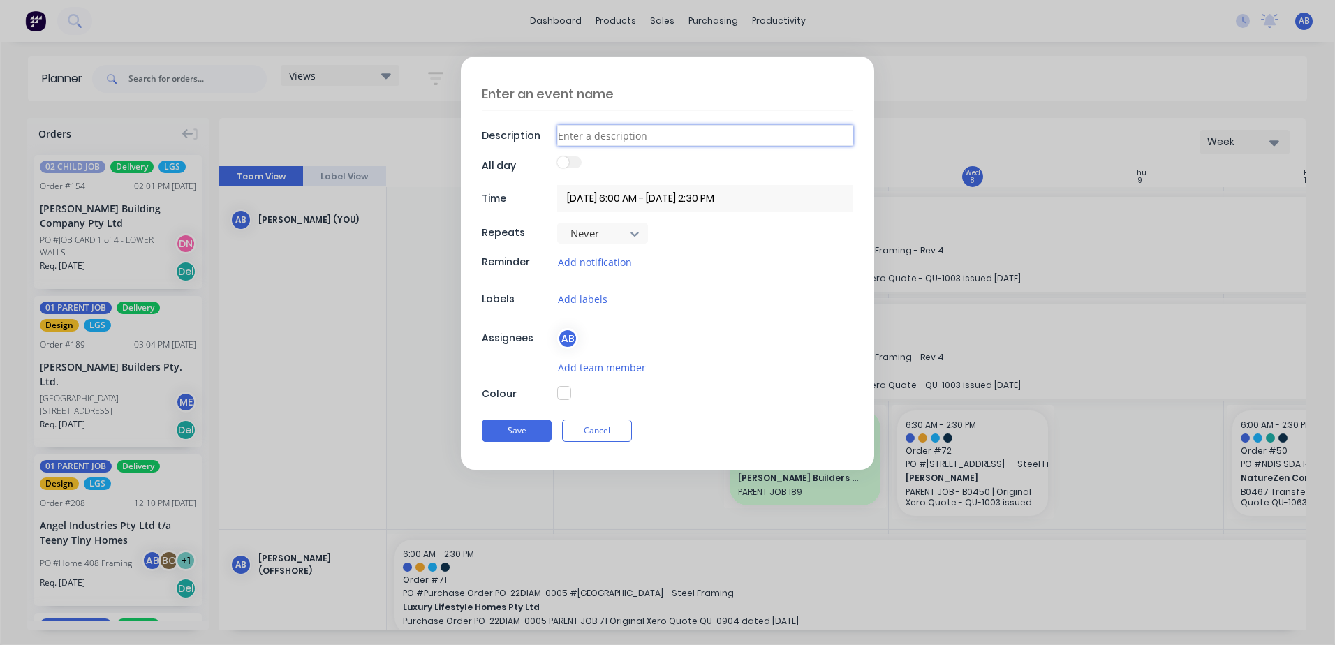
click at [574, 134] on input at bounding box center [705, 135] width 296 height 21
type input "L"
type textarea "x"
type input "Lo"
type textarea "x"
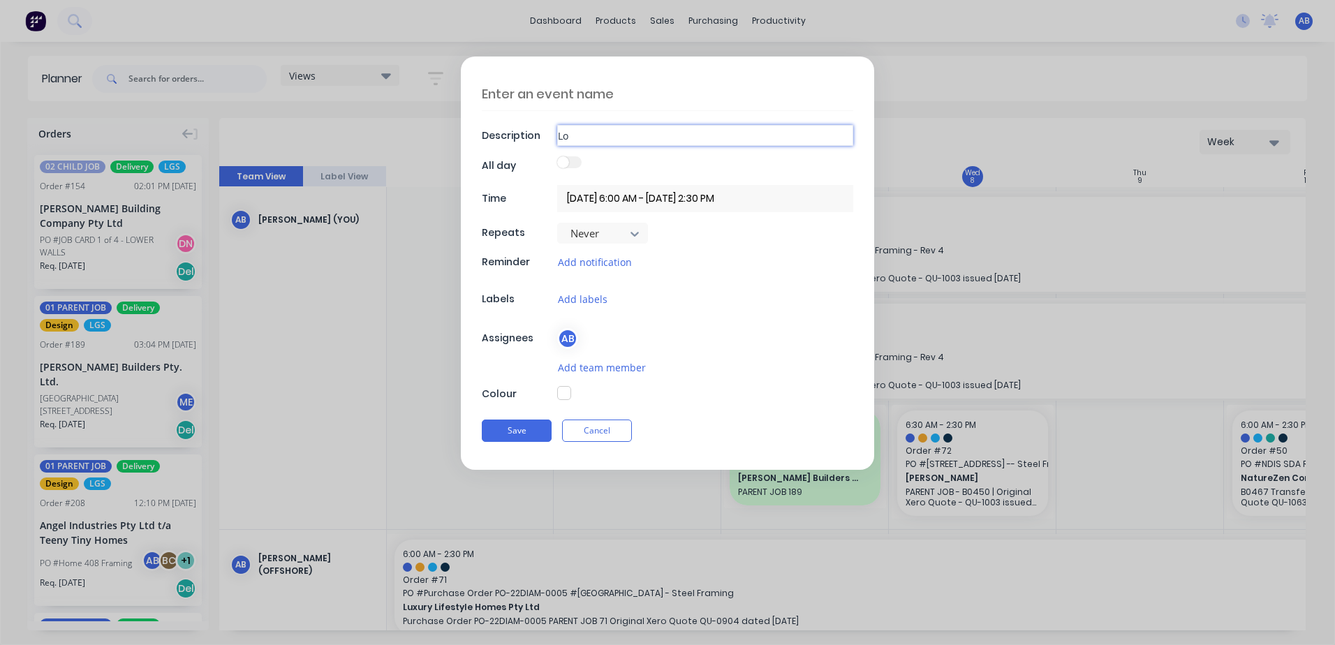
type input "Lot"
type textarea "x"
type input "Lot"
type textarea "x"
type input "Lot 4"
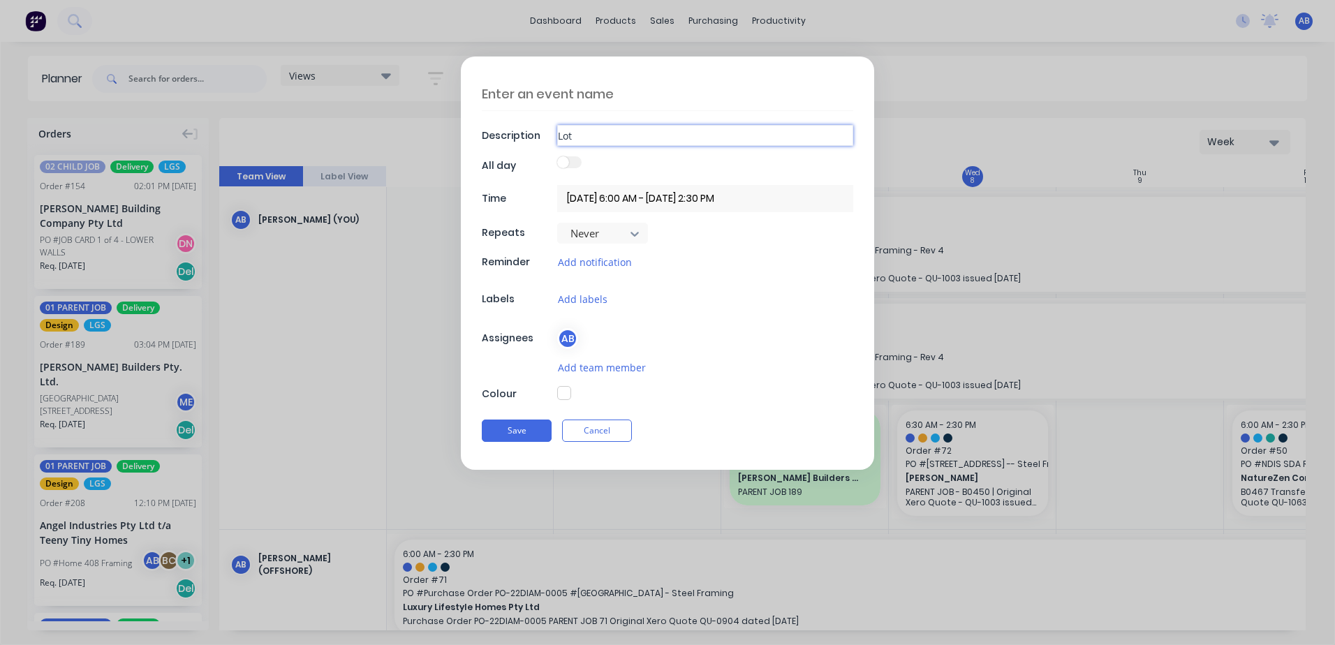
type textarea "x"
type input "Lot"
type textarea "x"
type input "Lot"
type textarea "x"
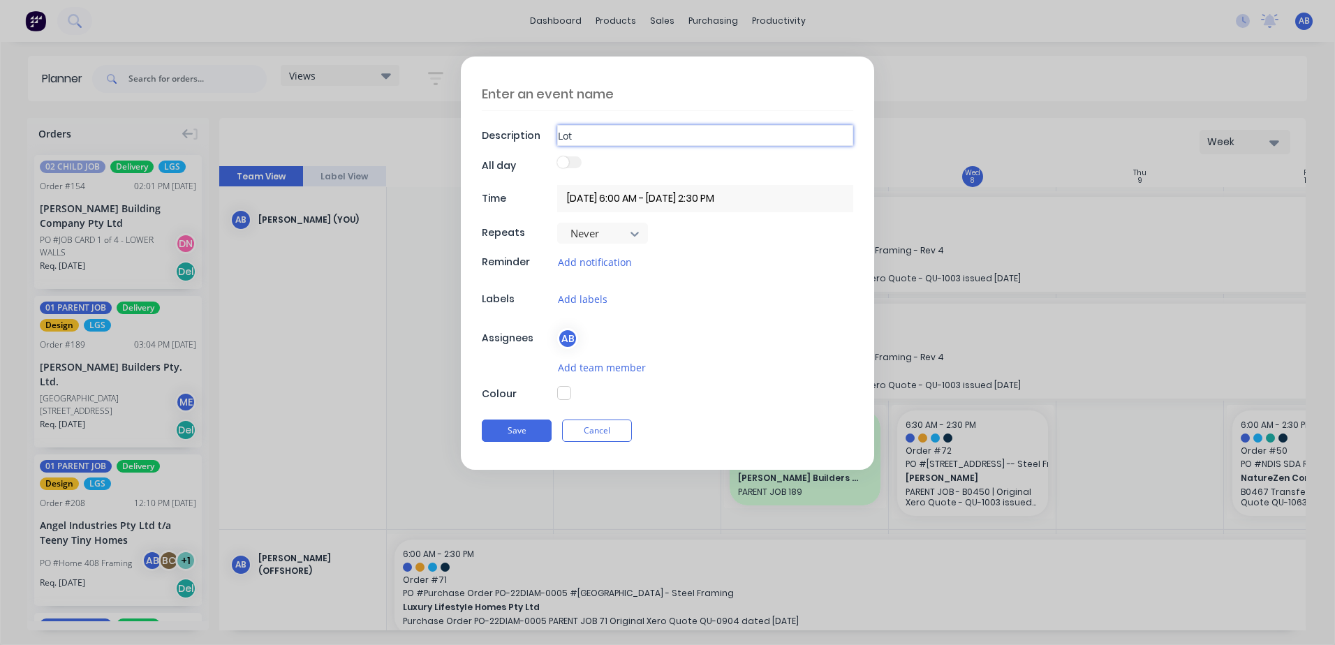
type input "Lo"
type textarea "x"
type input "L"
type textarea "x"
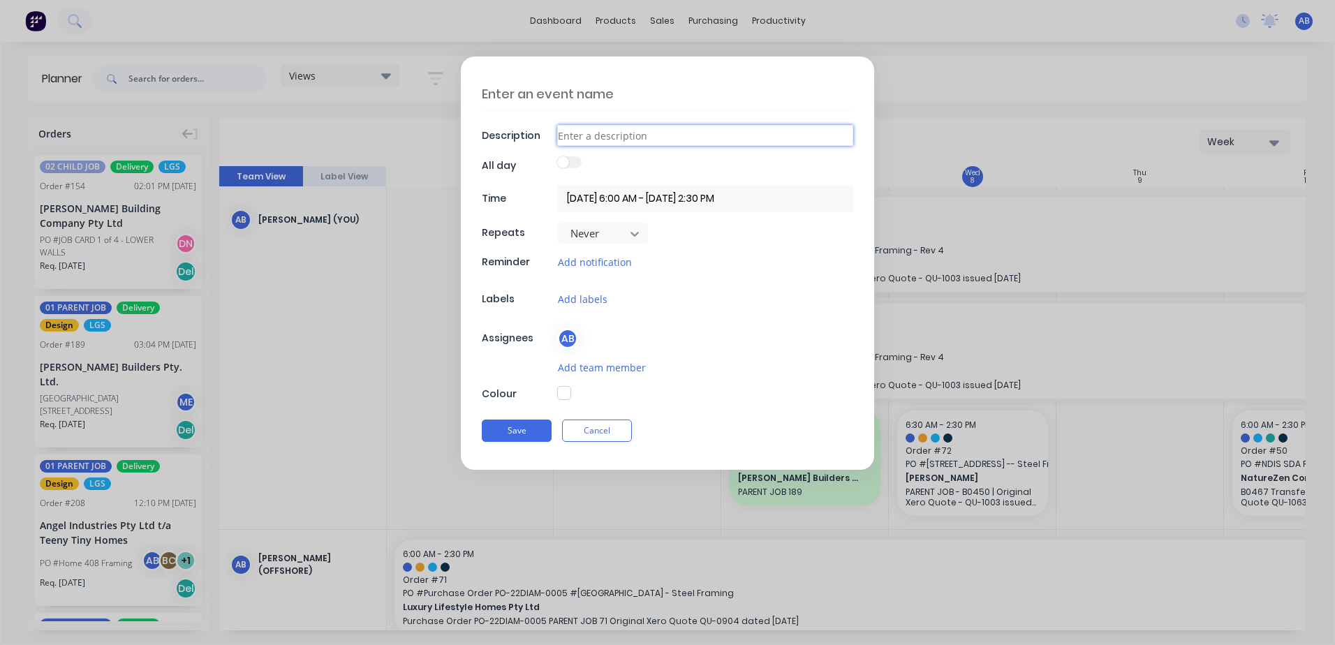
type input "E"
type textarea "x"
type input "Ex"
type textarea "x"
type input "Exc"
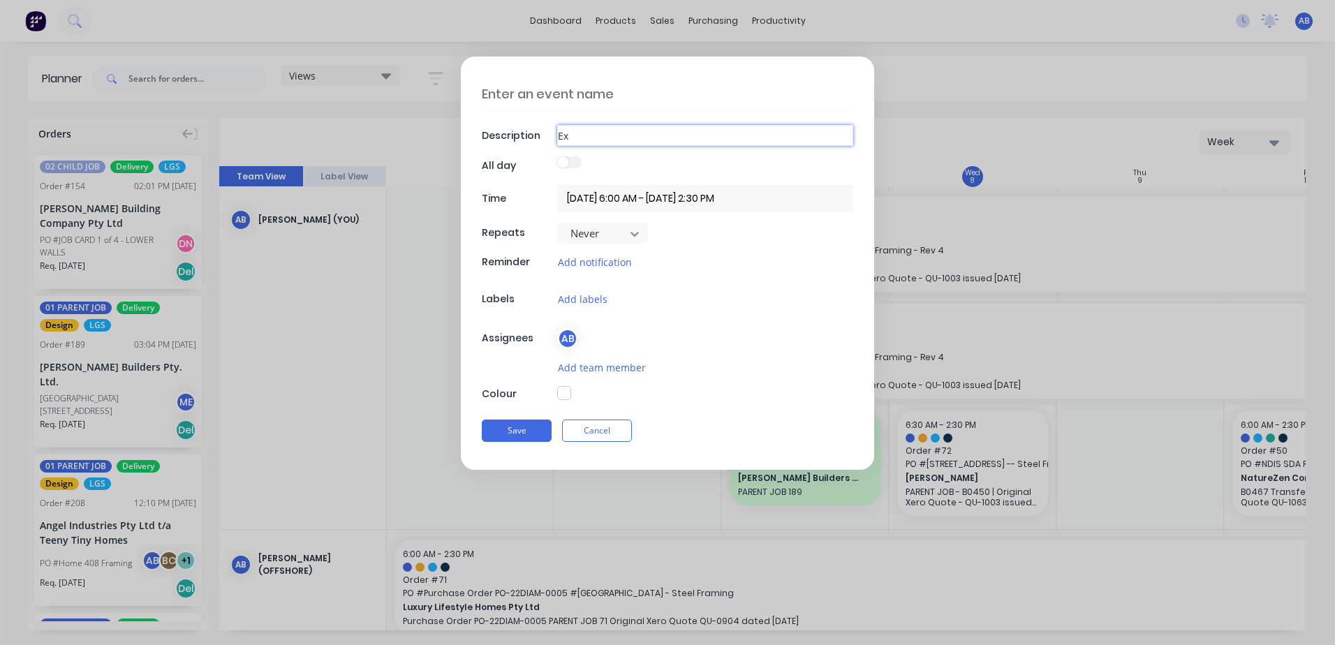
type textarea "x"
type input "Excl"
type textarea "x"
type input "Exclu"
type textarea "x"
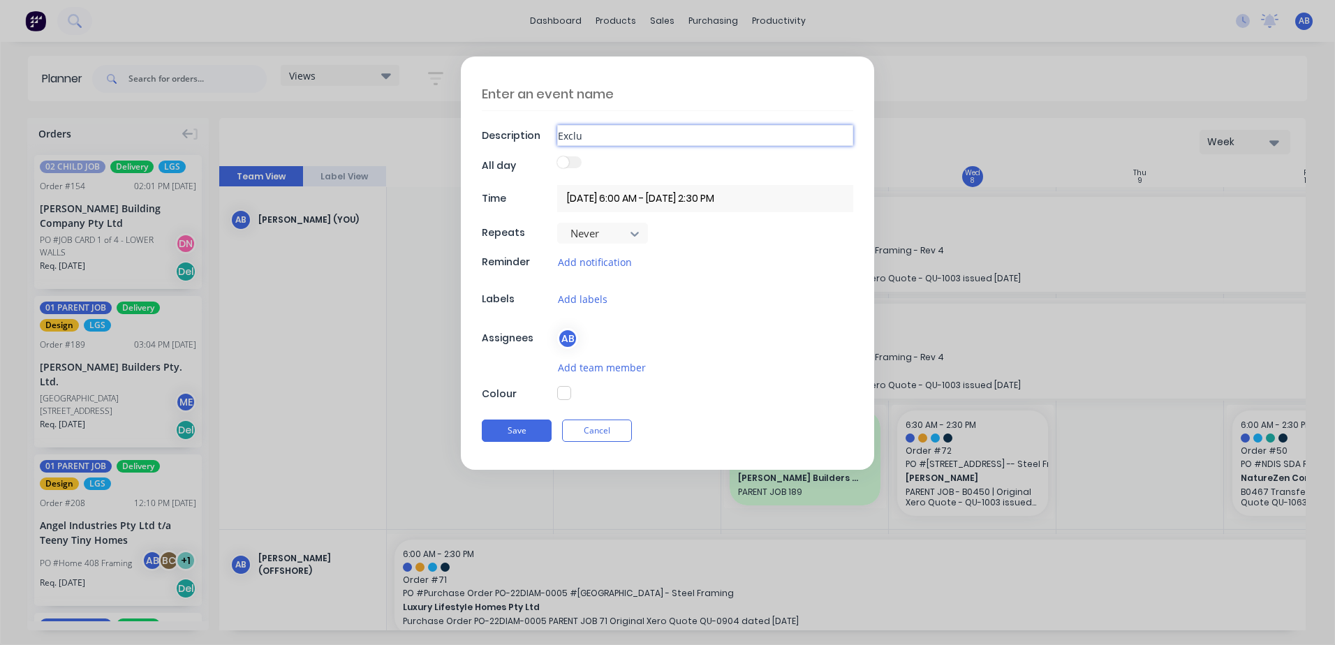
type input "Exclus"
type textarea "x"
type input "Exclusi"
type textarea "x"
type input "Exclusiv"
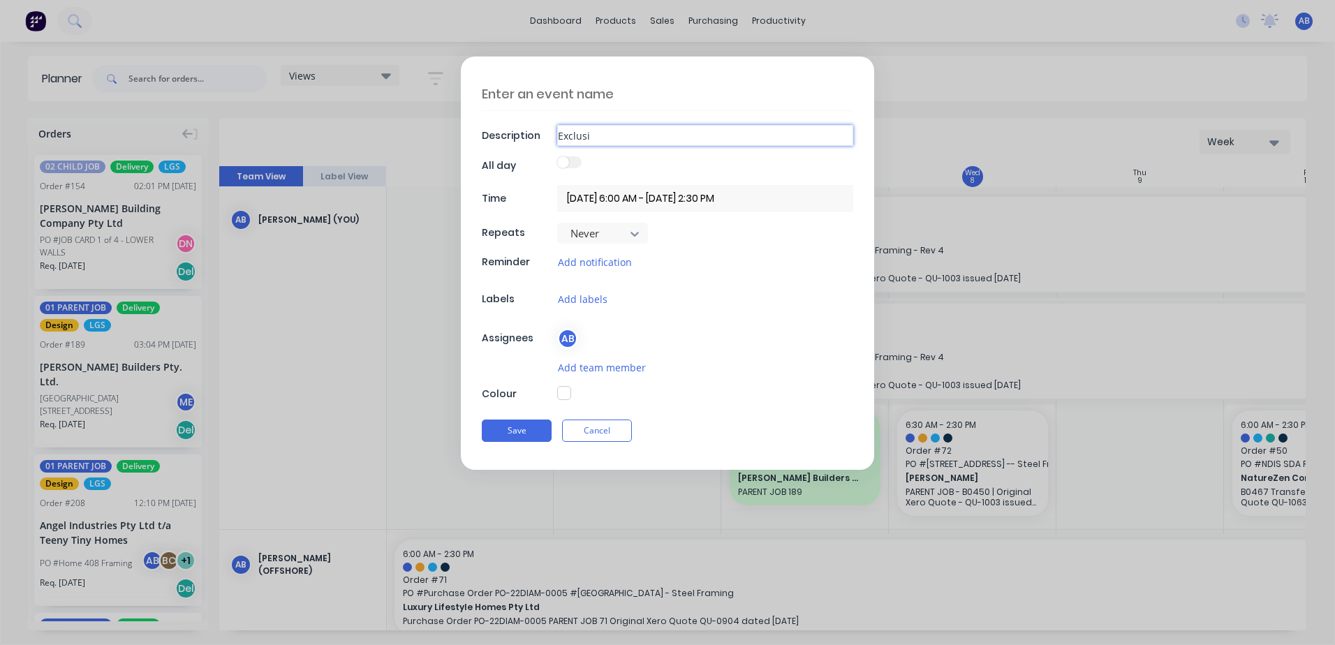
type textarea "x"
type input "Exclusive"
type textarea "x"
type input "Exclusive"
type textarea "x"
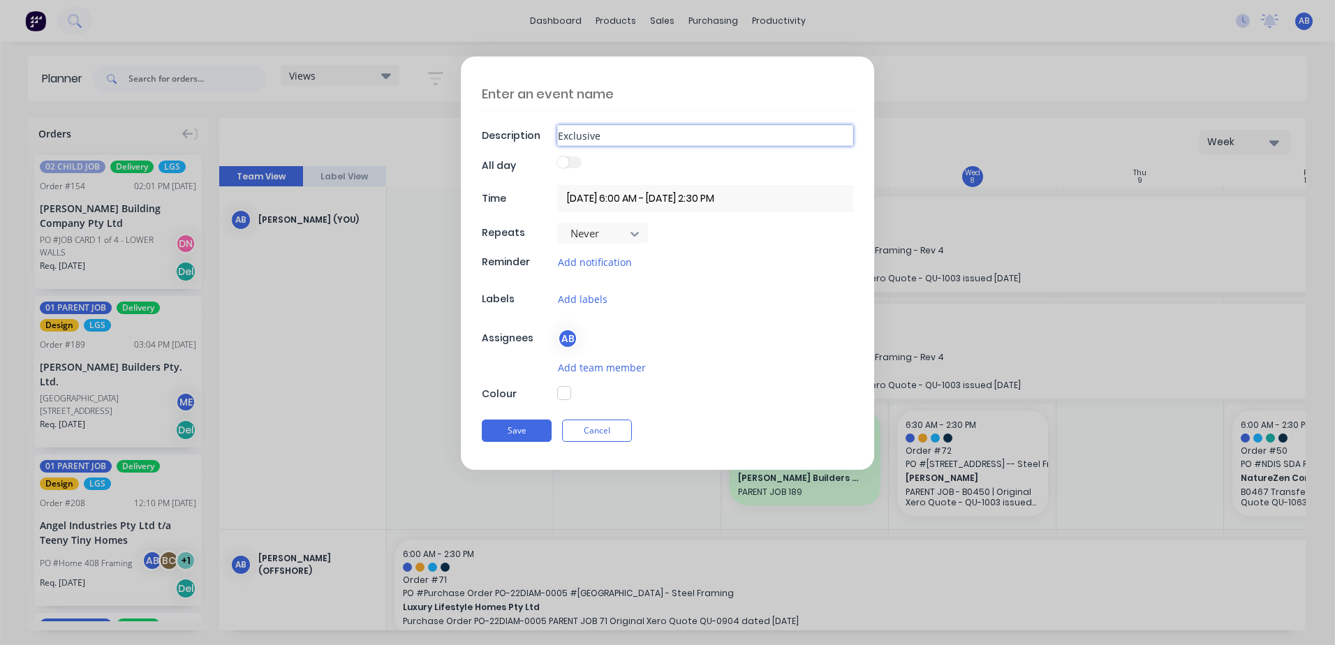
type input "Exclusive B"
type textarea "x"
type input "Exclusive Bu"
type textarea "x"
type input "Exclusive [PERSON_NAME]"
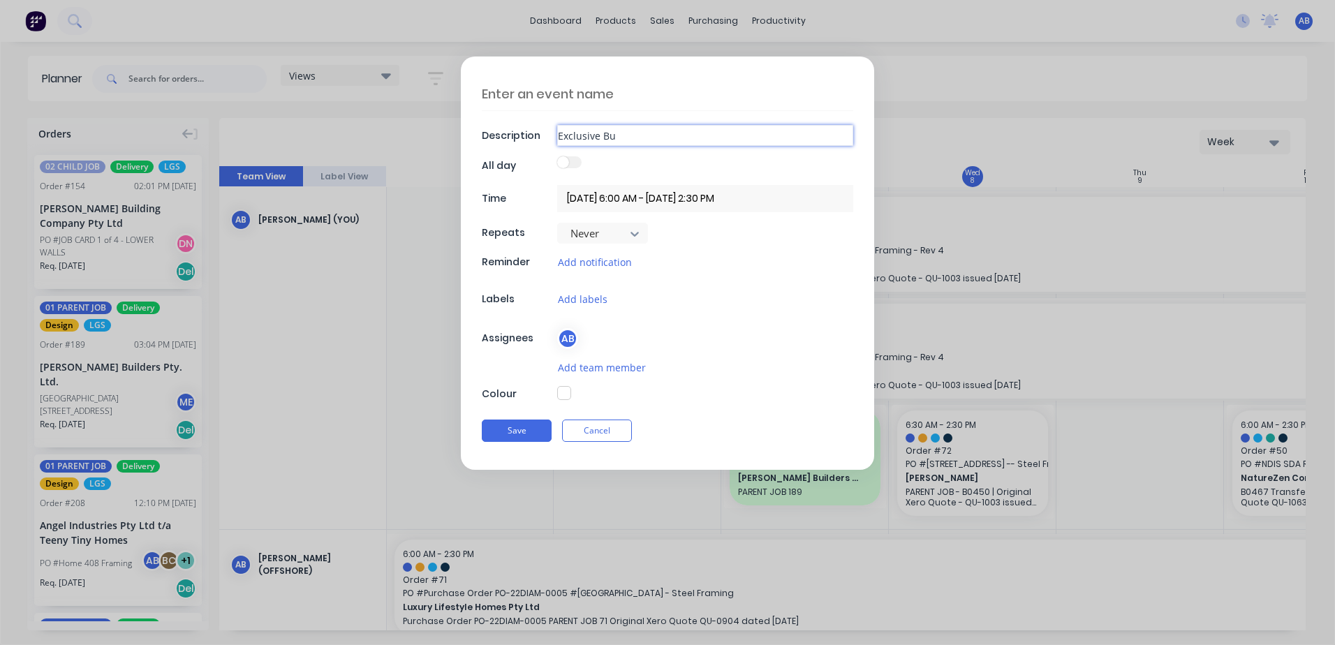
type textarea "x"
type input "Exclusive Buil"
type textarea "x"
type input "Exclusive Build"
type textarea "x"
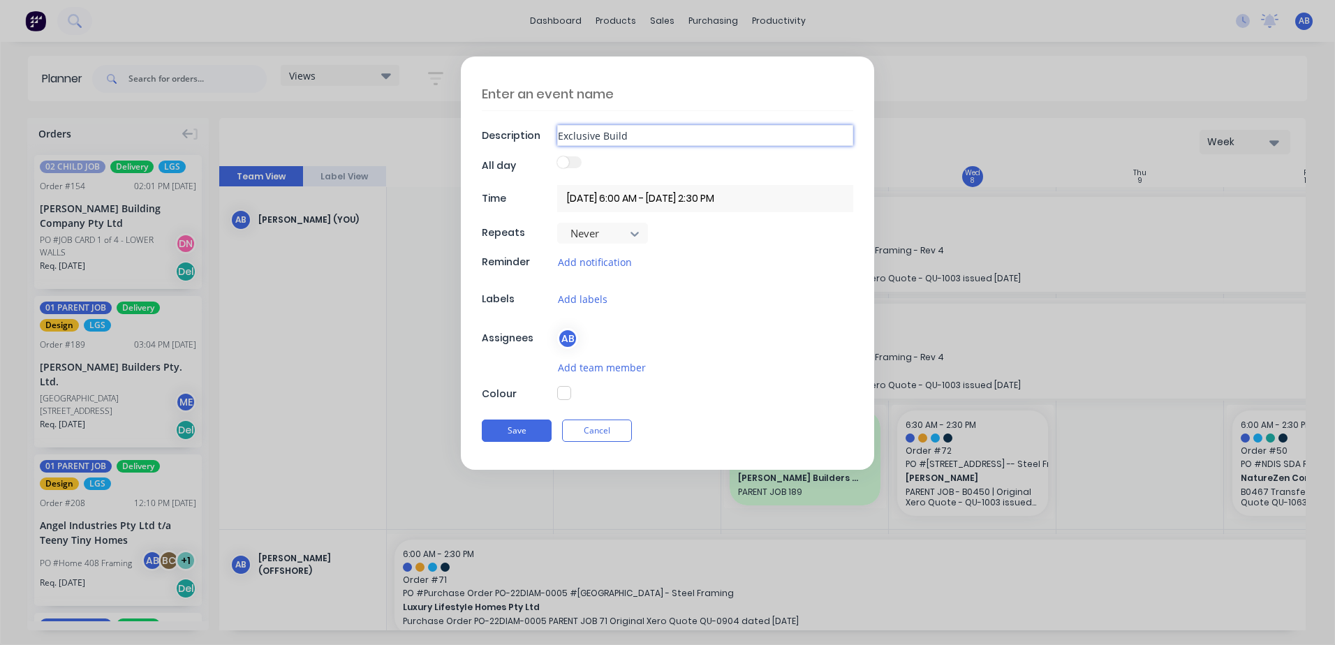
type input "Exclusive Builds"
type textarea "x"
type input "Exclusive Builds-"
type textarea "x"
type input "Exclusive Builds-L"
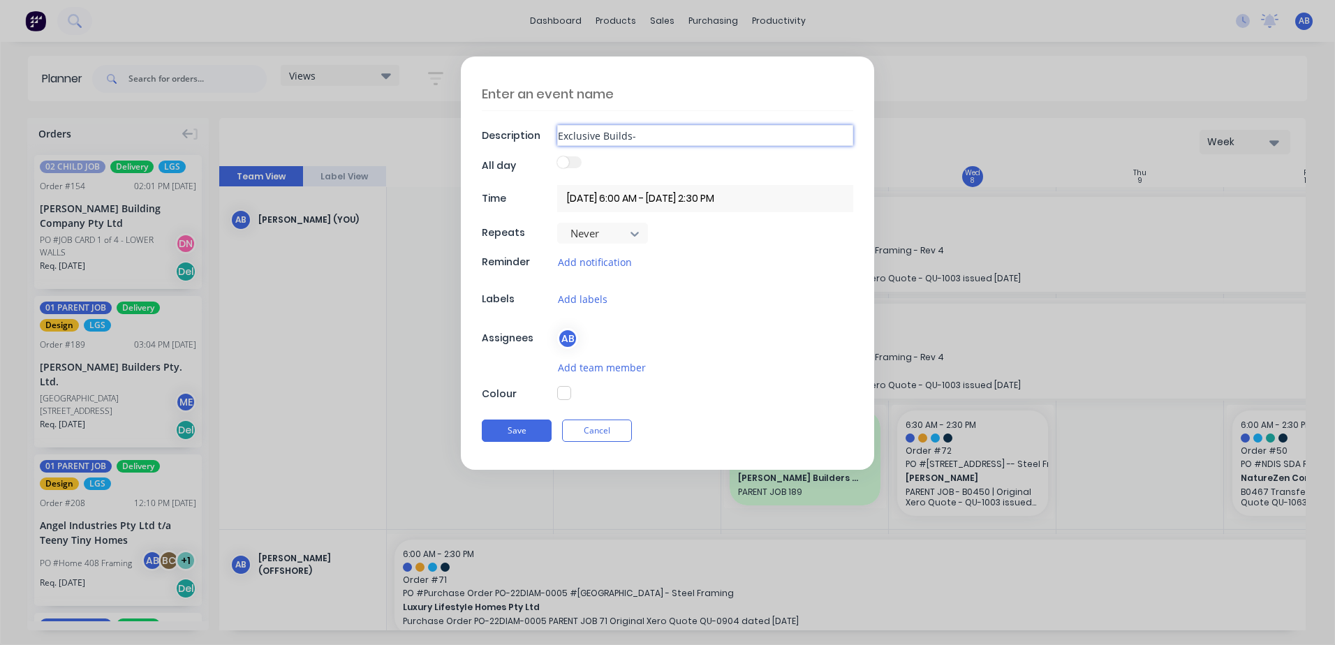
type textarea "x"
type input "Exclusive Builds-Lo"
type textarea "x"
type input "Exclusive Builds-Lot"
type textarea "x"
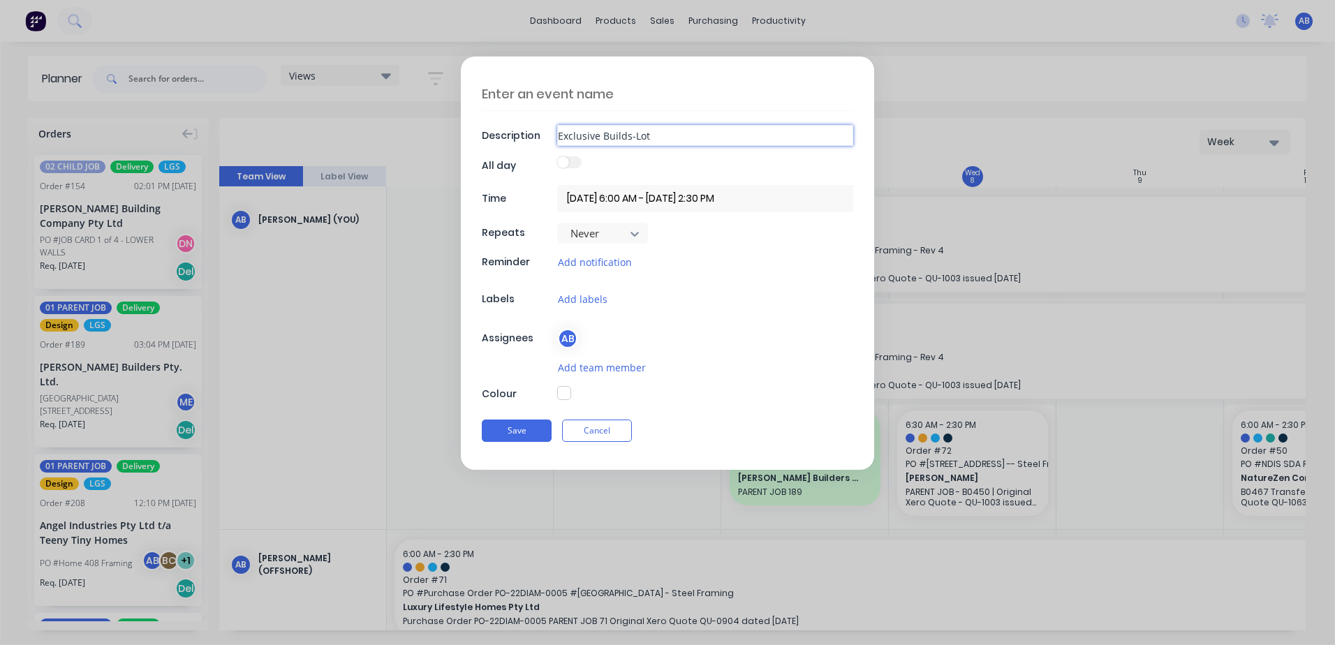
type input "Exclusive Builds-Lot"
type textarea "x"
type input "Exclusive Builds-Lot 4"
type textarea "x"
type input "Exclusive Builds-Lot 4"
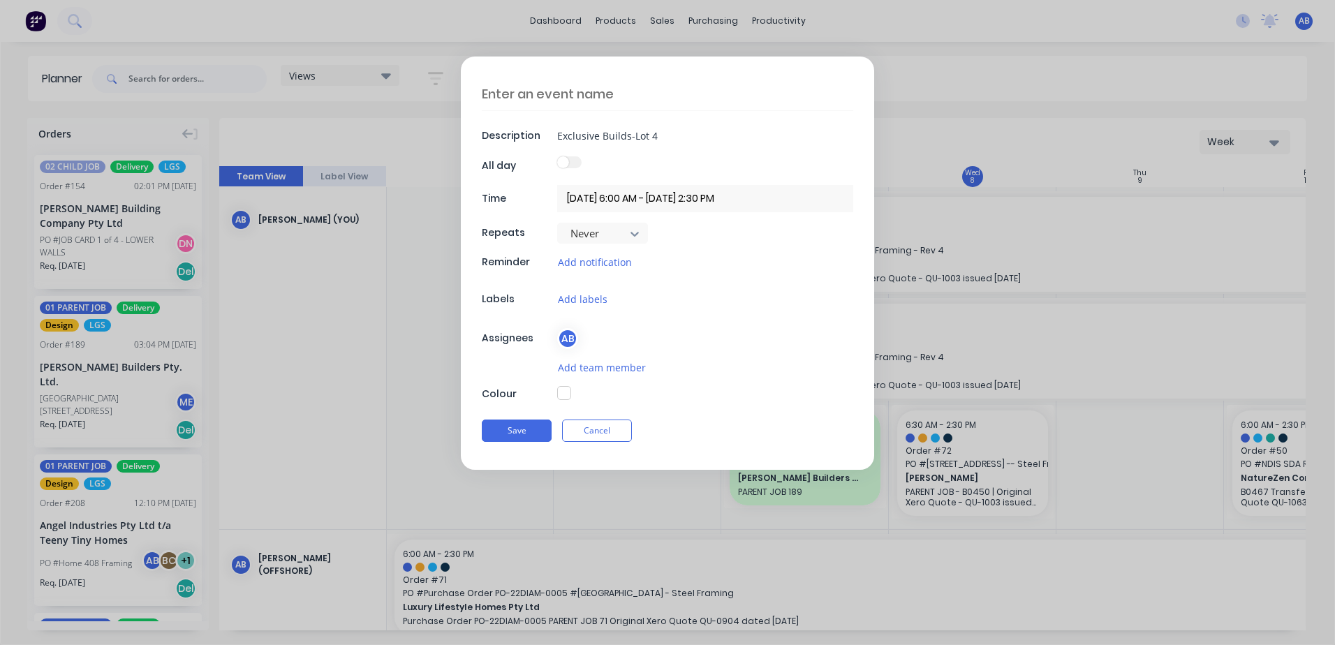
type textarea "x"
click at [665, 137] on input "Exclusive Builds-Lot 4" at bounding box center [705, 135] width 296 height 21
type input "Exclusive Builds-Lot 4-"
type textarea "x"
type input "Exclusive Builds-Lot 4-8"
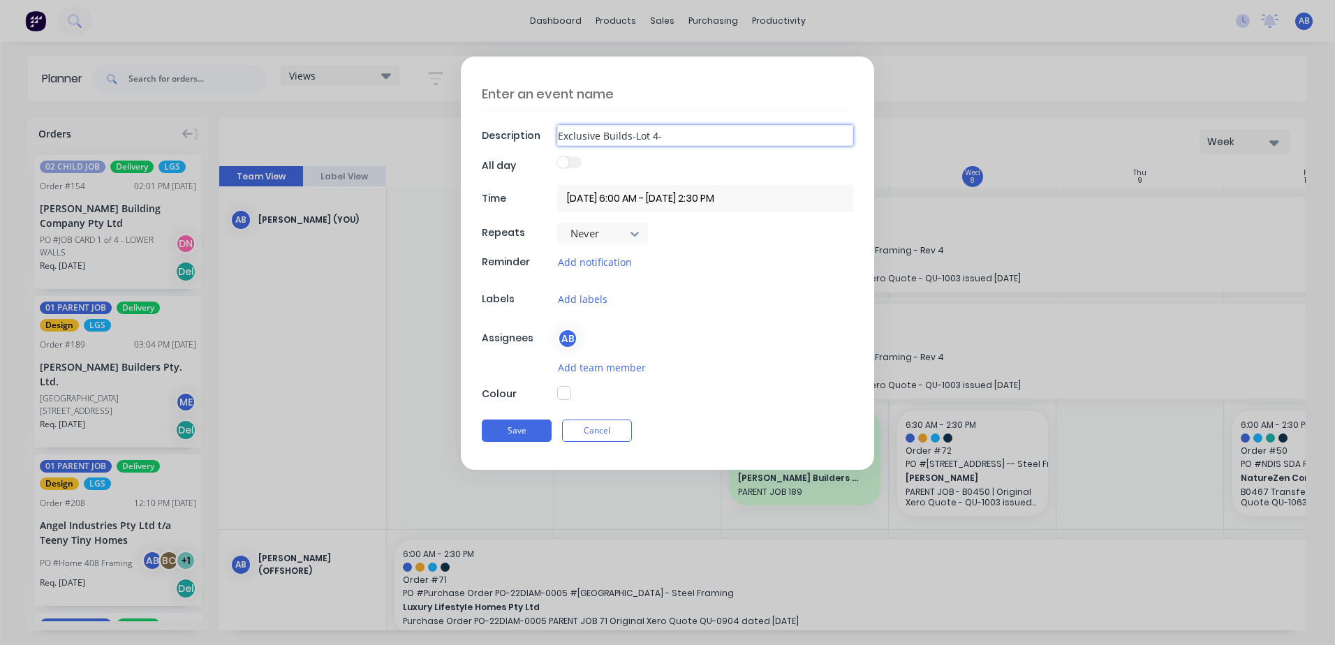
type textarea "x"
type input "Exclusive Builds-Lot 4-8"
type textarea "x"
type input "Exclusive Builds-Lot 4-8 G"
type textarea "x"
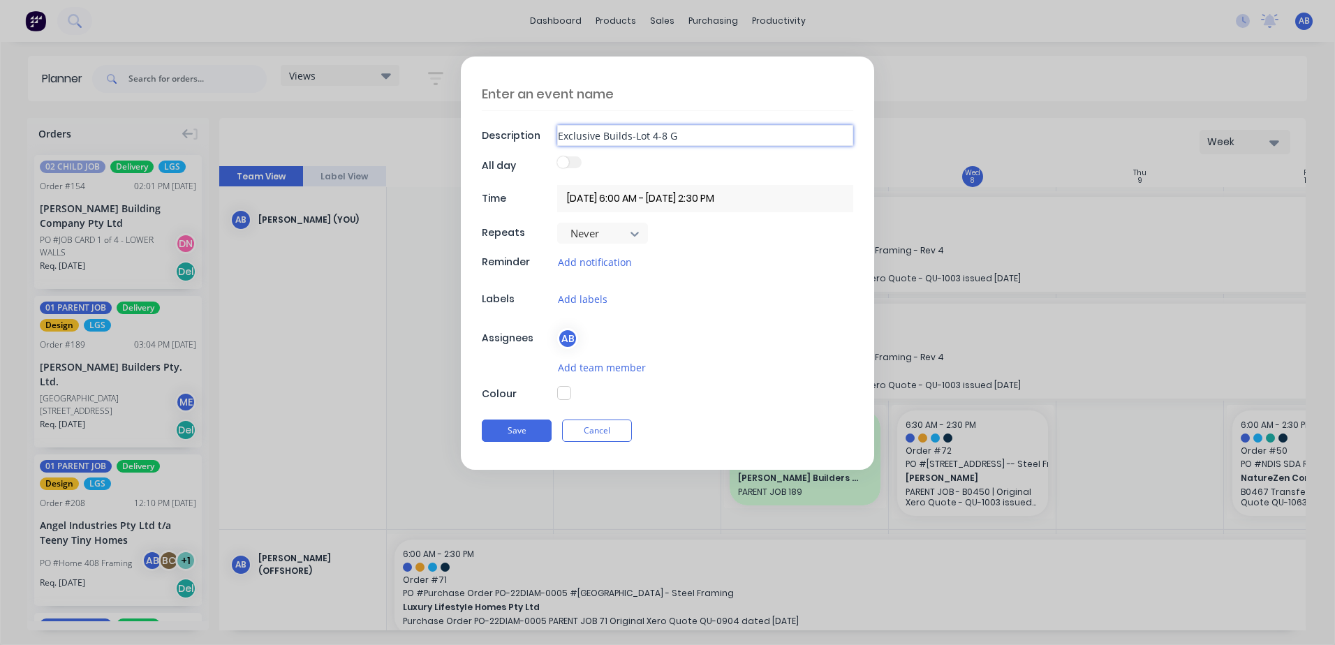
type input "Exclusive Builds-Lot 4-8 Gr"
type textarea "x"
type input "Exclusive Builds-Lot 4-8 Gre"
type textarea "x"
type input "Exclusive Builds-Lot 4-8 Gree"
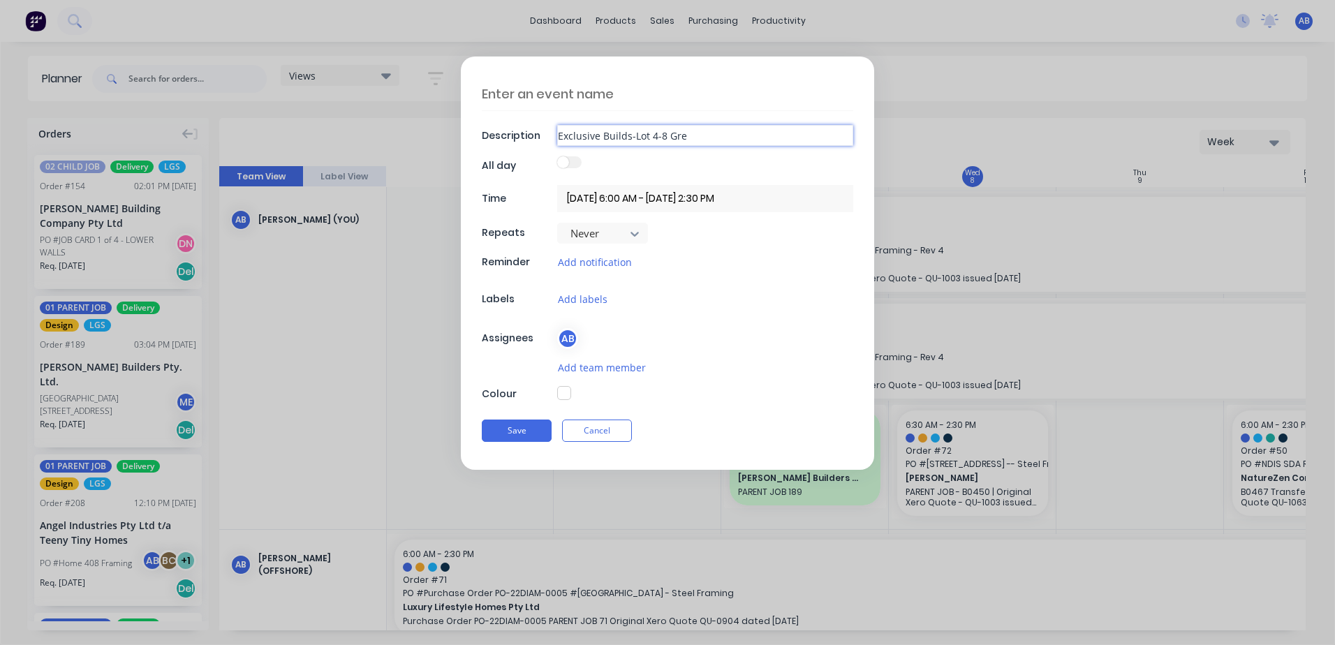
type textarea "x"
type input "Exclusive Builds-Lot 4-8 [PERSON_NAME]"
type textarea "x"
type input "Exclusive Builds-Lot 4-8 [PERSON_NAME]"
type textarea "x"
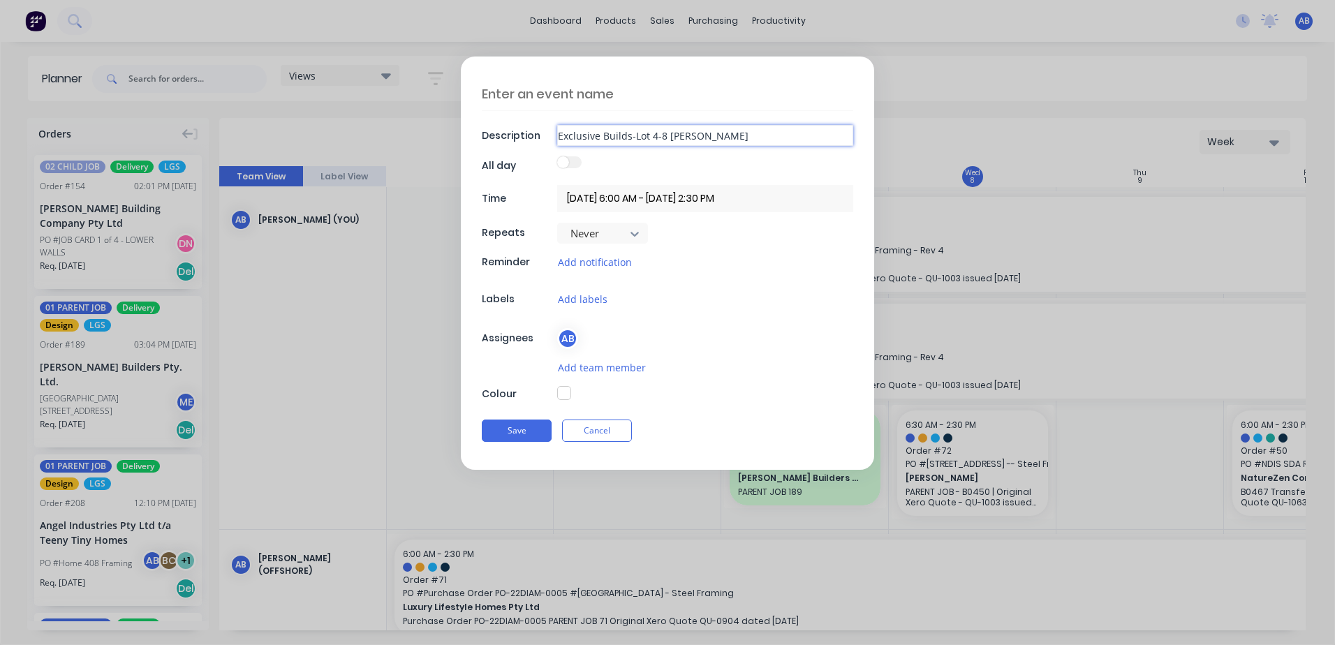
type input "Exclusive Builds-Lot 4-8 [PERSON_NAME] R"
type textarea "x"
type input "Exclusive Builds-Lot 4-8 [PERSON_NAME]"
type textarea "x"
type input "Exclusive Builds-Lot 4-8 [PERSON_NAME]"
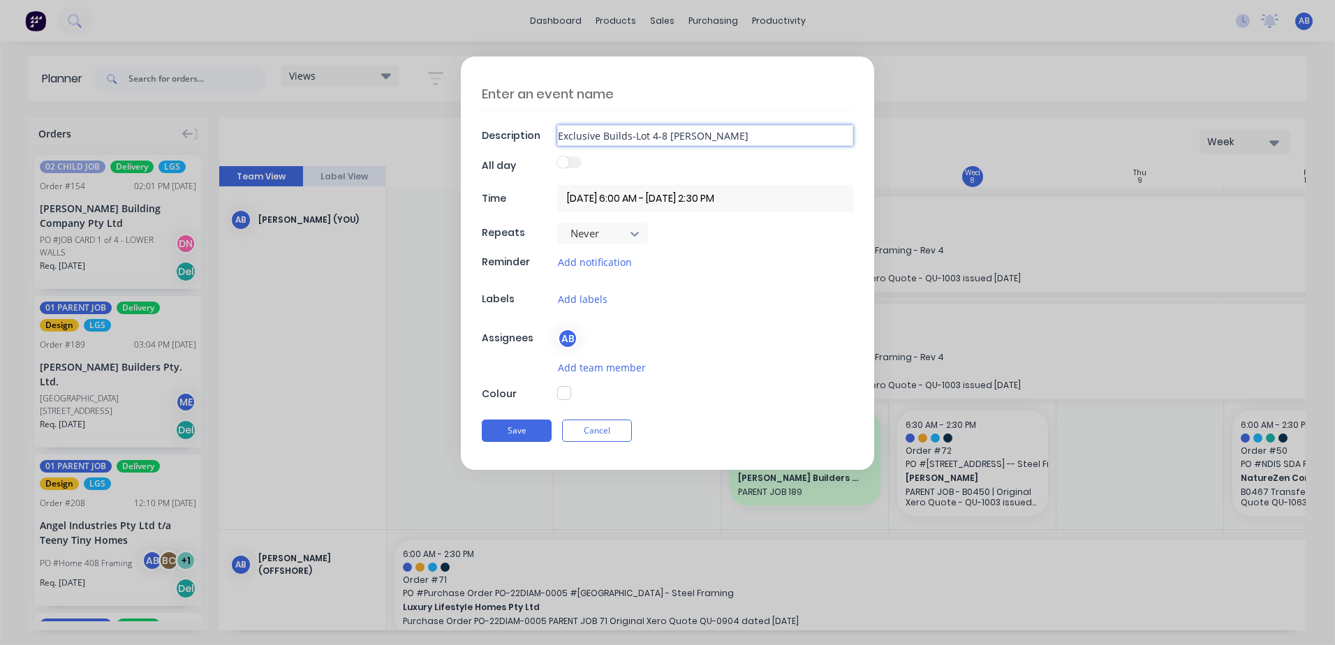
type textarea "x"
type input "Exclusive Builds-[STREET_ADDRESS][PERSON_NAME]"
type textarea "x"
type input "Exclusive Builds-[STREET_ADDRESS][PERSON_NAME]"
type textarea "x"
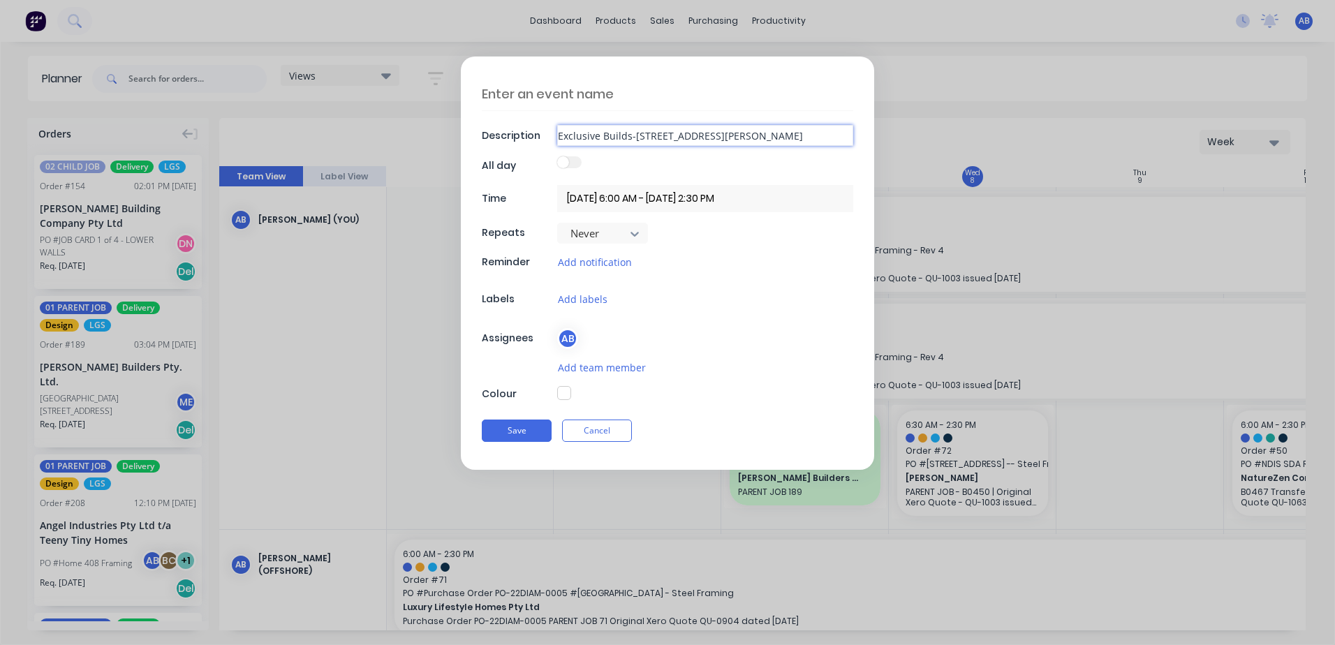
type input "Exclusive Builds-[STREET_ADDRESS][PERSON_NAME]"
type textarea "x"
type input "Exclusive Builds-[STREET_ADDRESS][PERSON_NAME]"
type textarea "x"
type input "Exclusive Builds-[STREET_ADDRESS][PERSON_NAME][PERSON_NAME]"
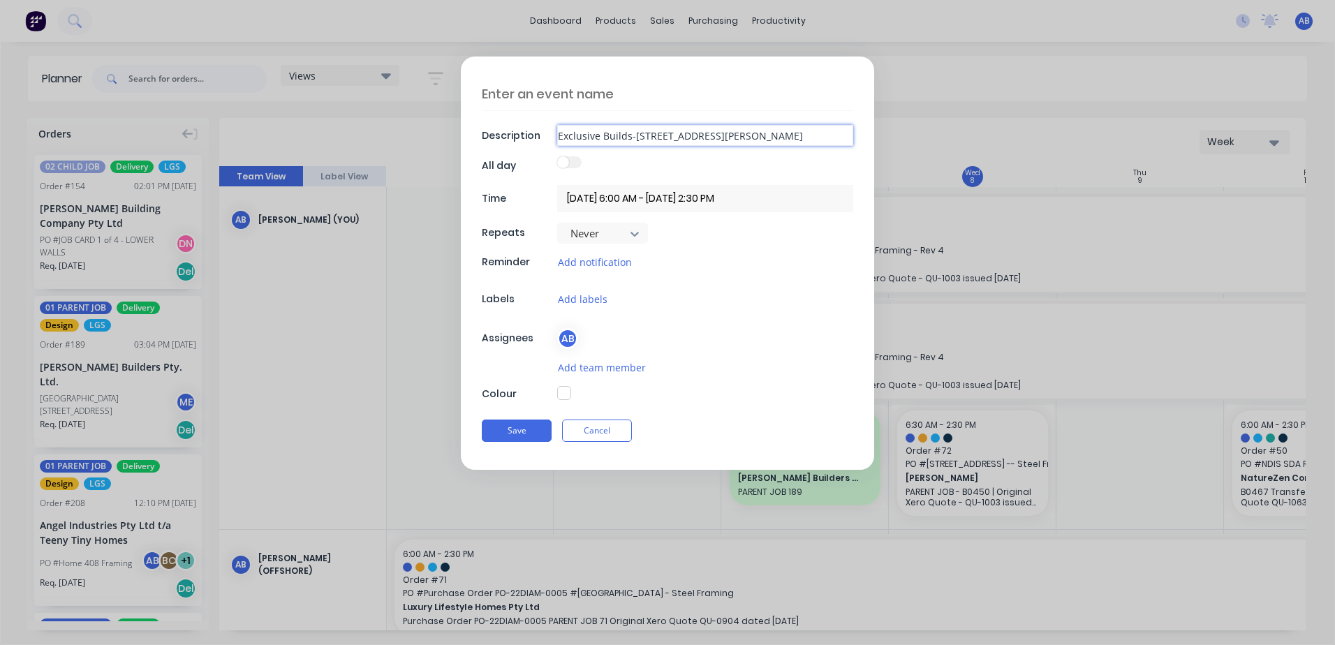
type textarea "x"
type input "Exclusive Builds-[STREET_ADDRESS][PERSON_NAME]"
type textarea "x"
type input "Exclusive Builds-[STREET_ADDRESS][PERSON_NAME][PERSON_NAME]"
type textarea "x"
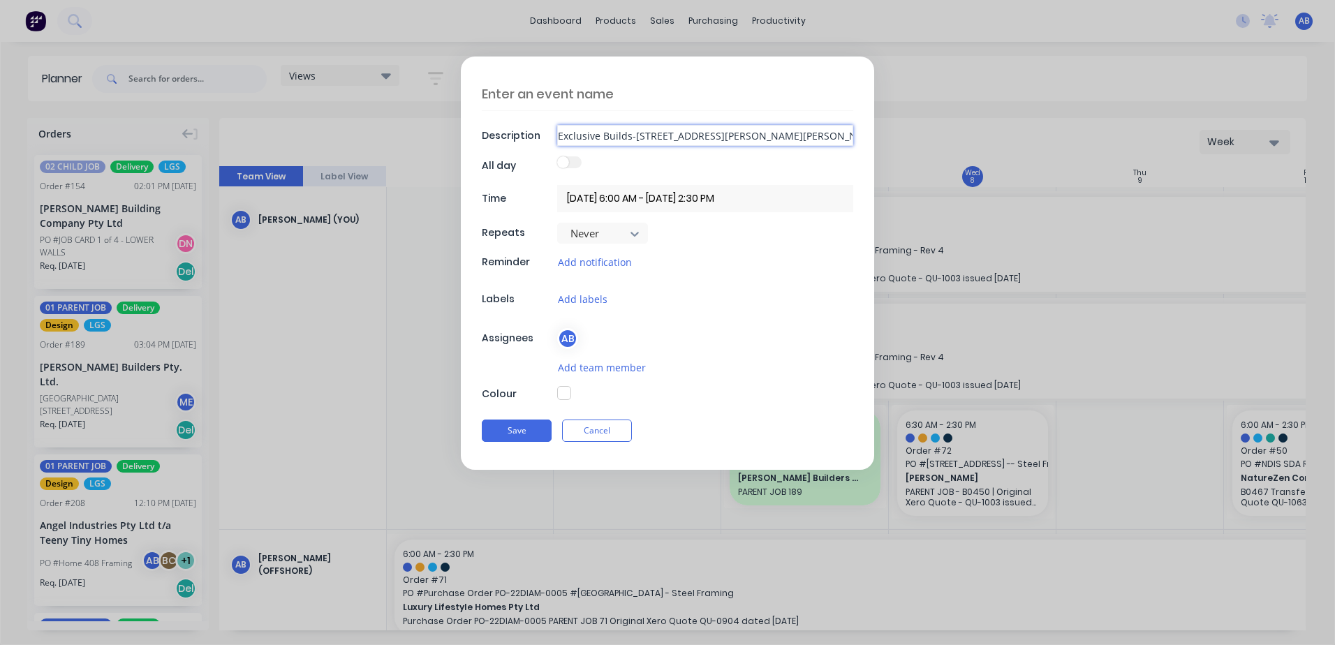
type input "Exclusive Builds-[STREET_ADDRESS][PERSON_NAME]"
type textarea "x"
type input "Exclusive Builds-Lot 4-[GEOGRAPHIC_DATA][PERSON_NAME]"
type textarea "x"
type input "Exclusive Builds-Lot 4-[GEOGRAPHIC_DATA][PERSON_NAME]"
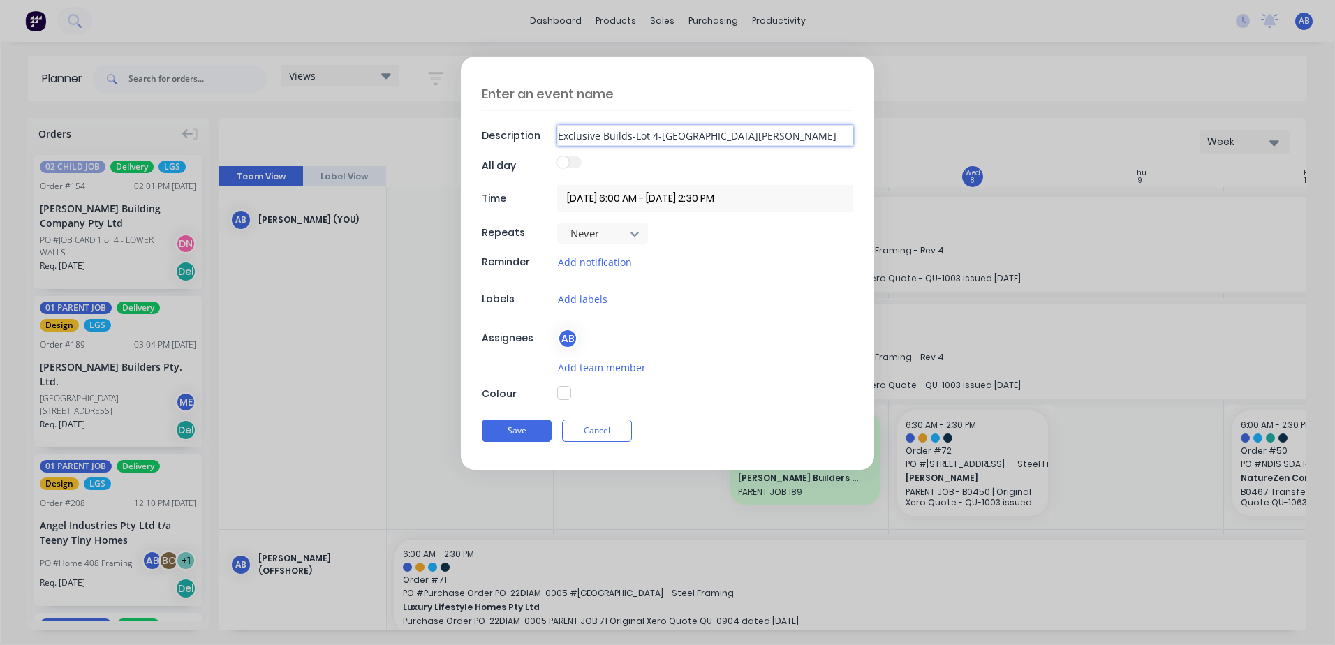
type textarea "x"
type input "Exclusive Builds-[STREET_ADDRESS][PERSON_NAME][PERSON_NAME]"
type textarea "x"
type input "Exclusive Builds-[STREET_ADDRESS][PERSON_NAME][PERSON_NAME]"
click at [569, 160] on label at bounding box center [569, 162] width 24 height 12
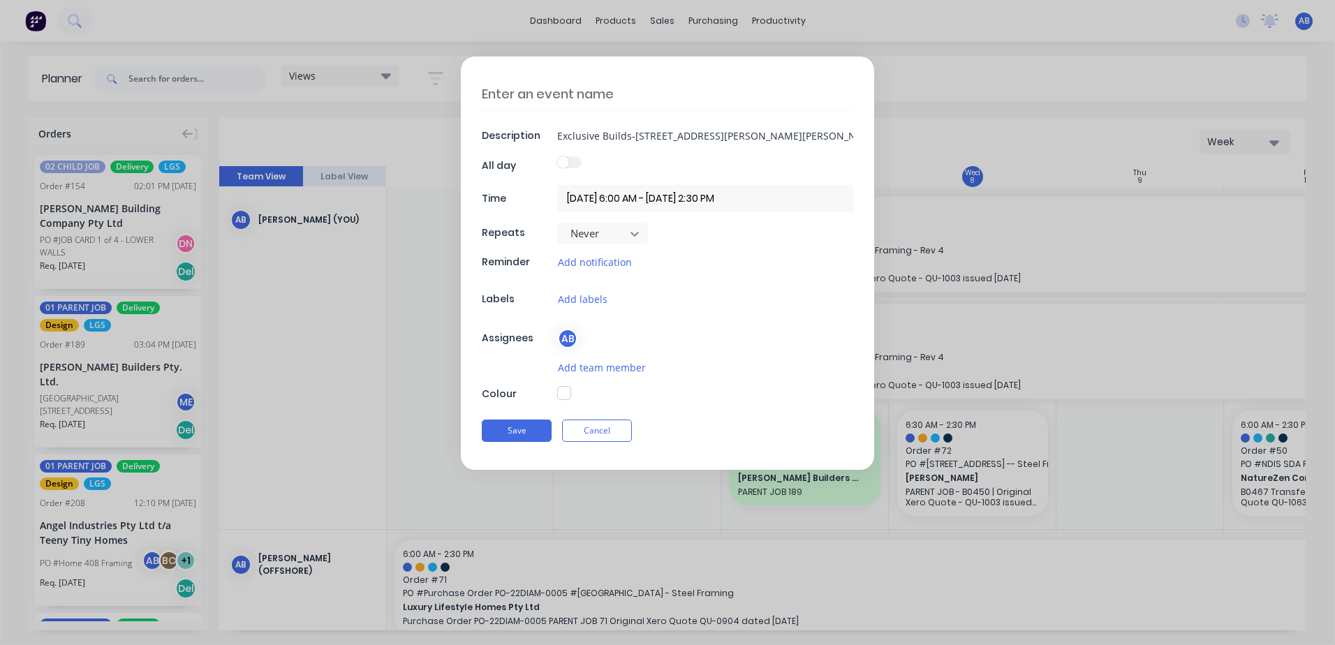
click at [572, 161] on label at bounding box center [569, 162] width 24 height 12
click at [572, 162] on label at bounding box center [569, 162] width 24 height 12
click at [771, 197] on input "[DATE] 6:00 AM - [DATE] 2:30 PM" at bounding box center [705, 198] width 296 height 27
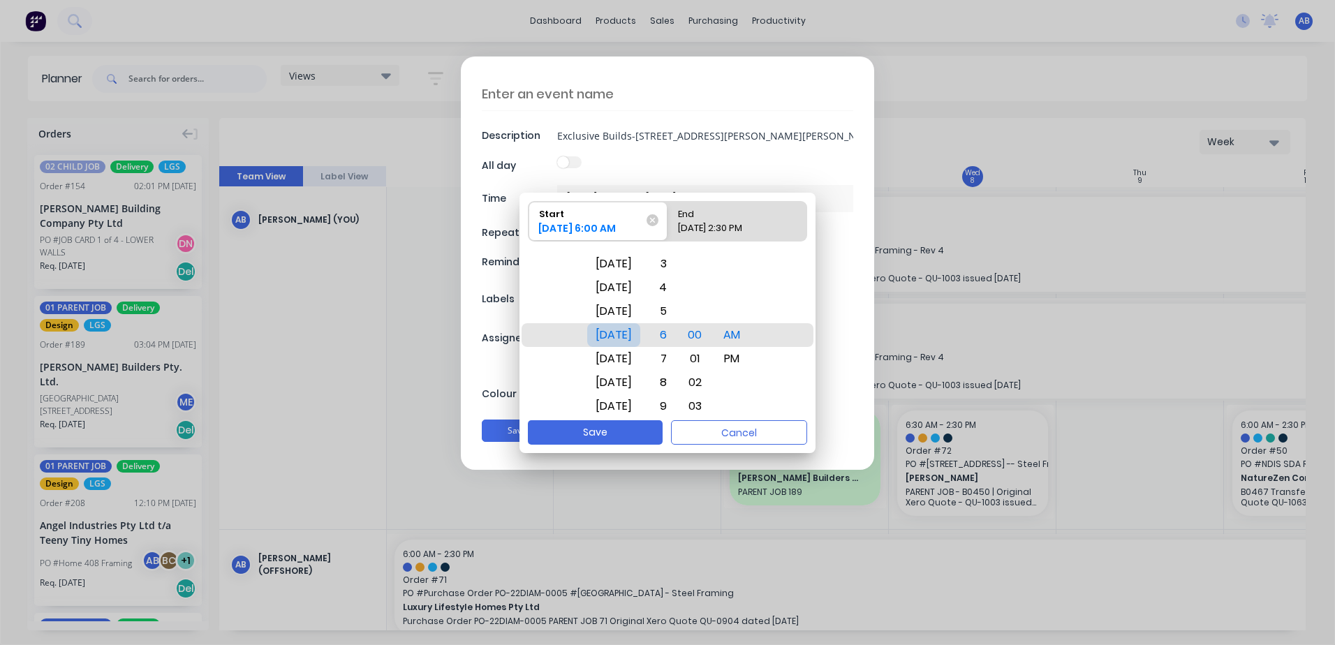
click at [637, 341] on div "[DATE]" at bounding box center [613, 335] width 53 height 24
click at [641, 426] on button "Save" at bounding box center [595, 432] width 135 height 24
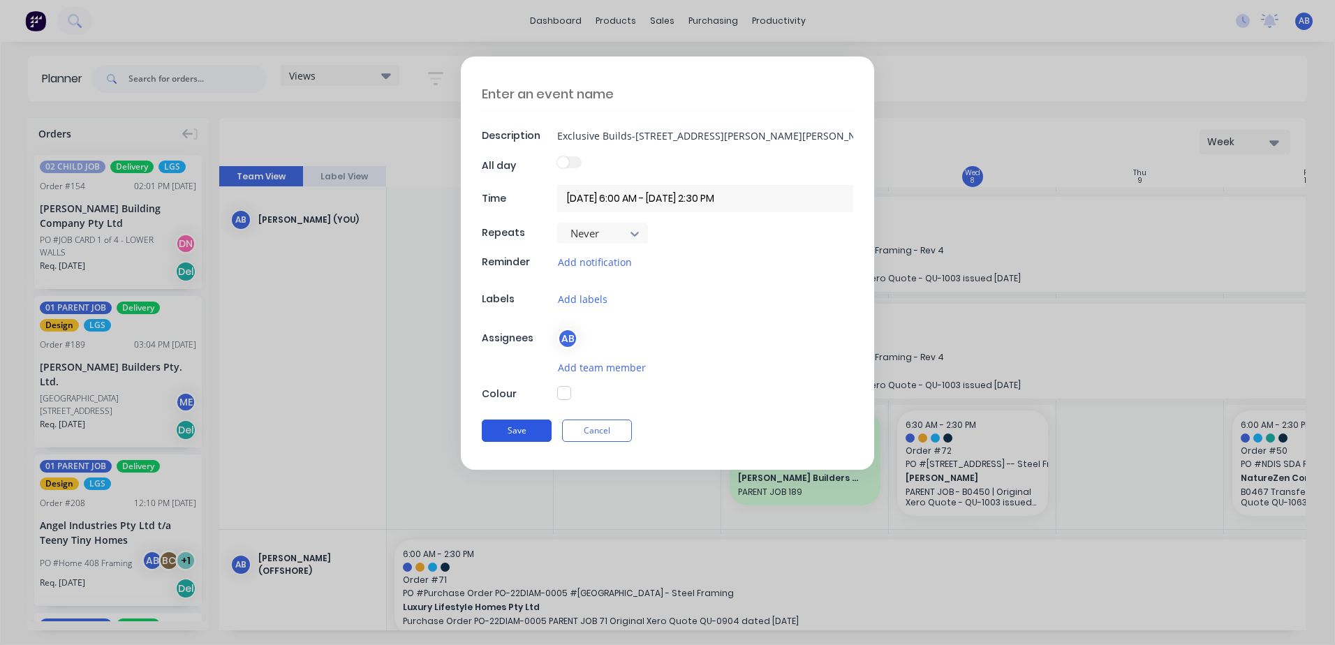
click at [538, 431] on button "Save" at bounding box center [517, 431] width 70 height 22
click at [512, 424] on button "Save" at bounding box center [517, 431] width 70 height 22
click at [558, 161] on span at bounding box center [563, 163] width 12 height 12
click at [528, 436] on button "Save" at bounding box center [517, 431] width 70 height 22
click at [557, 389] on button "button" at bounding box center [564, 394] width 14 height 14
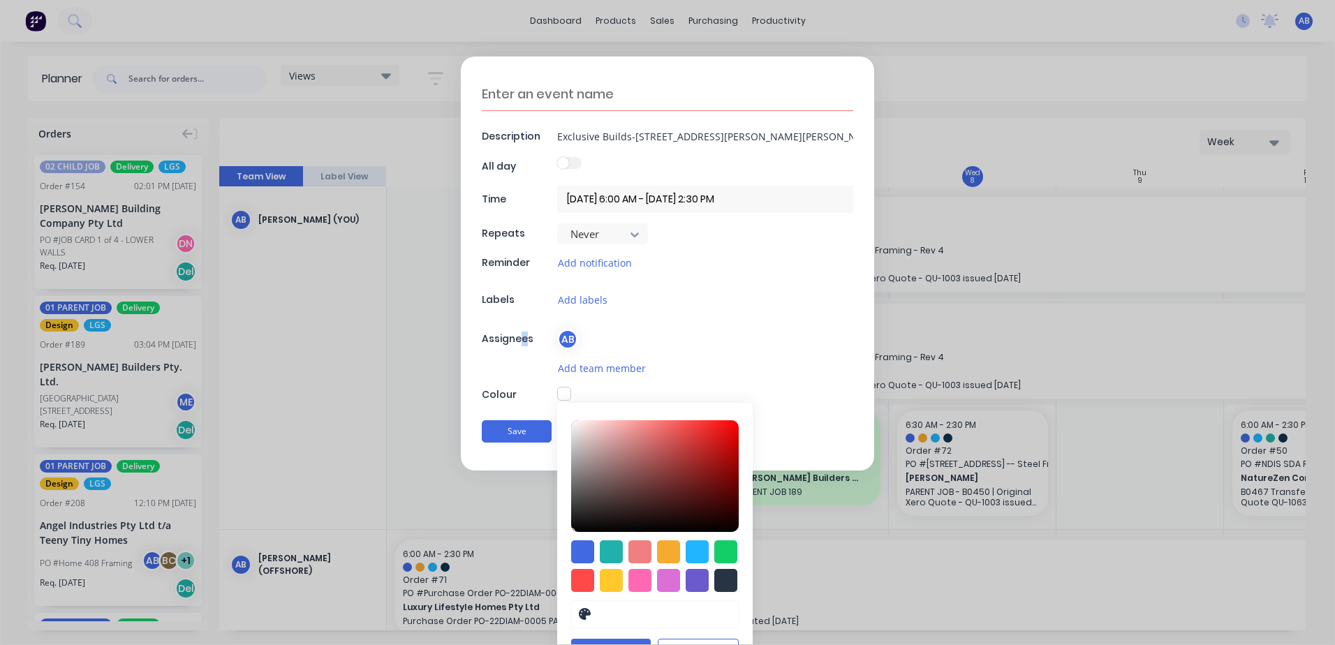
click at [519, 327] on div "Description Exclusive Builds-Lot 4-[GEOGRAPHIC_DATA][PERSON_NAME][PERSON_NAME] …" at bounding box center [667, 264] width 413 height 414
drag, startPoint x: 519, startPoint y: 327, endPoint x: 706, endPoint y: 291, distance: 190.4
click at [706, 292] on div "Add labels" at bounding box center [705, 300] width 296 height 16
click at [565, 75] on div "Description Exclusive Builds-Lot 4-[GEOGRAPHIC_DATA][PERSON_NAME][PERSON_NAME] …" at bounding box center [667, 264] width 413 height 414
click at [577, 132] on input "Exclusive Builds-[STREET_ADDRESS][PERSON_NAME][PERSON_NAME]" at bounding box center [705, 136] width 296 height 21
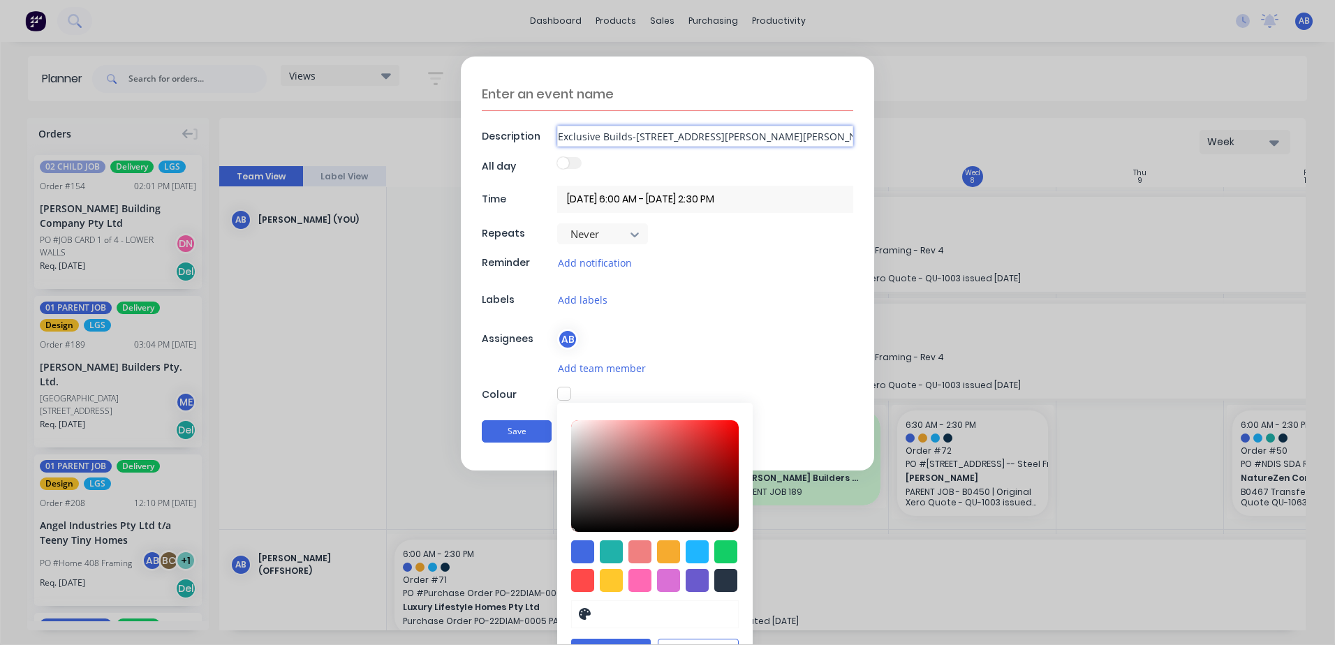
click at [577, 132] on input "Exclusive Builds-[STREET_ADDRESS][PERSON_NAME][PERSON_NAME]" at bounding box center [705, 136] width 296 height 21
type textarea "x"
click at [577, 96] on textarea at bounding box center [667, 94] width 371 height 34
paste textarea "Exclusive Builds-[STREET_ADDRESS][PERSON_NAME][PERSON_NAME]"
type textarea "Exclusive Builds-[STREET_ADDRESS][PERSON_NAME][PERSON_NAME]"
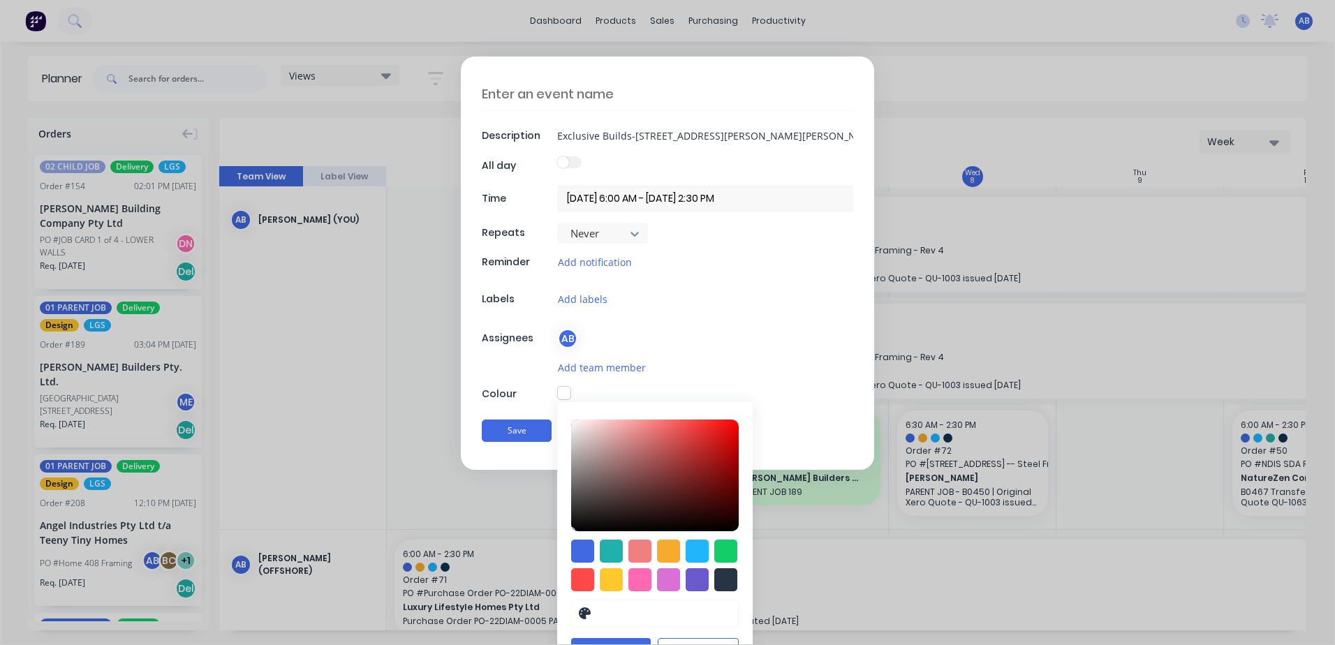
type textarea "x"
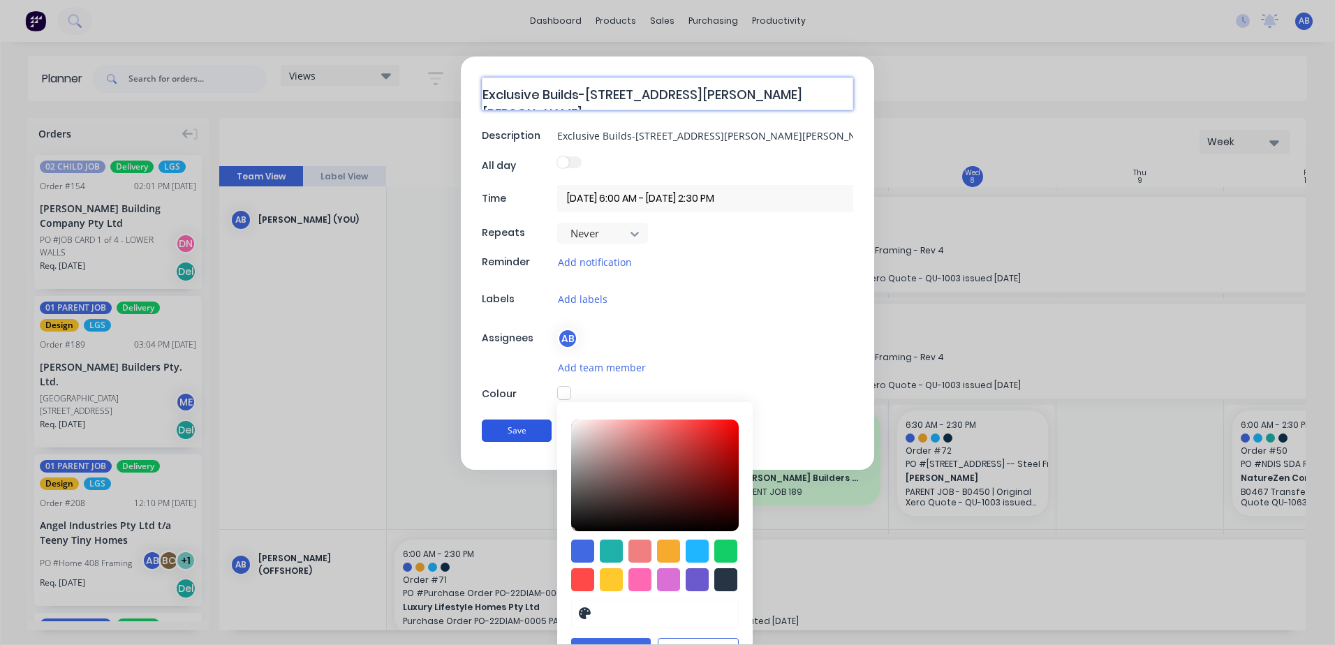
type textarea "Exclusive Builds-[STREET_ADDRESS][PERSON_NAME][PERSON_NAME]"
click at [524, 431] on button "Save" at bounding box center [517, 431] width 70 height 22
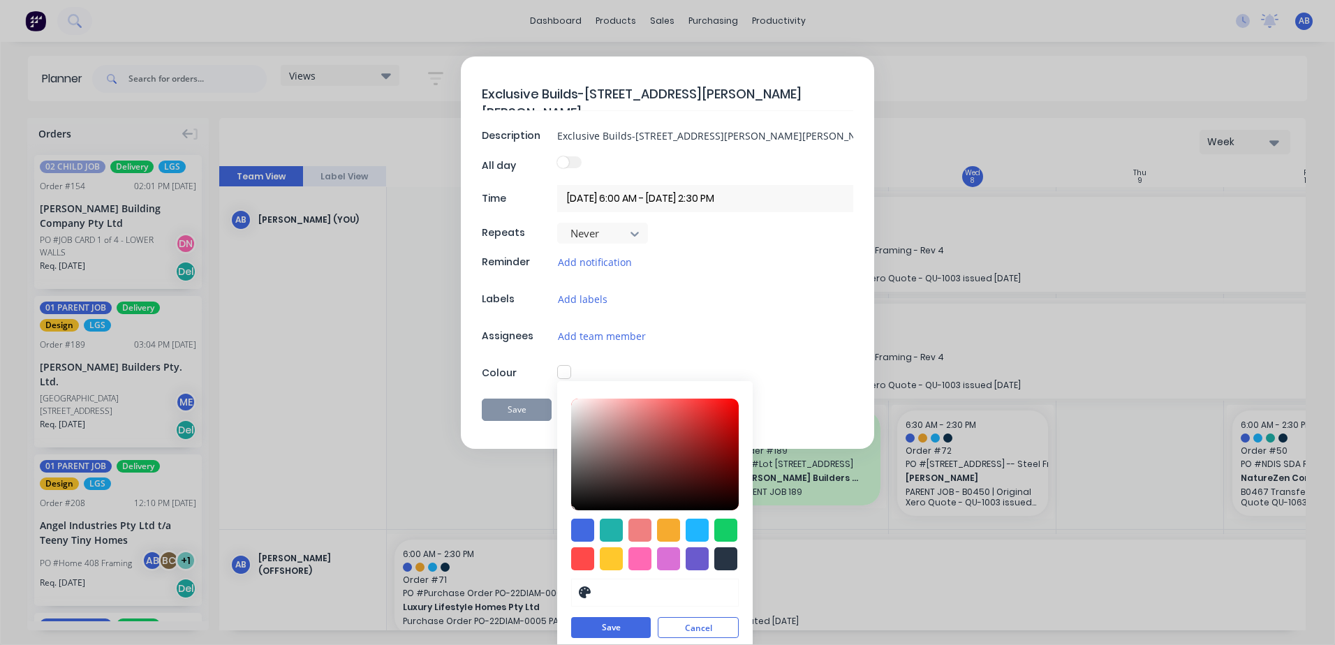
type textarea "x"
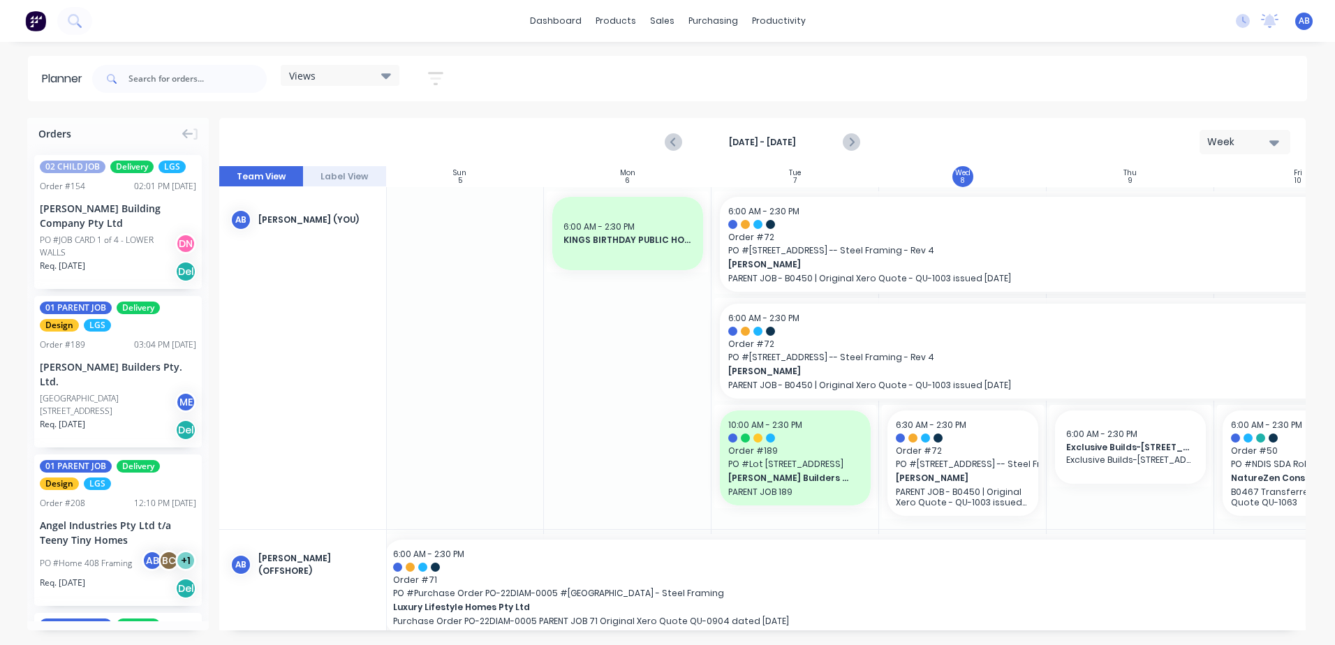
scroll to position [0, 260]
